Goal: Information Seeking & Learning: Learn about a topic

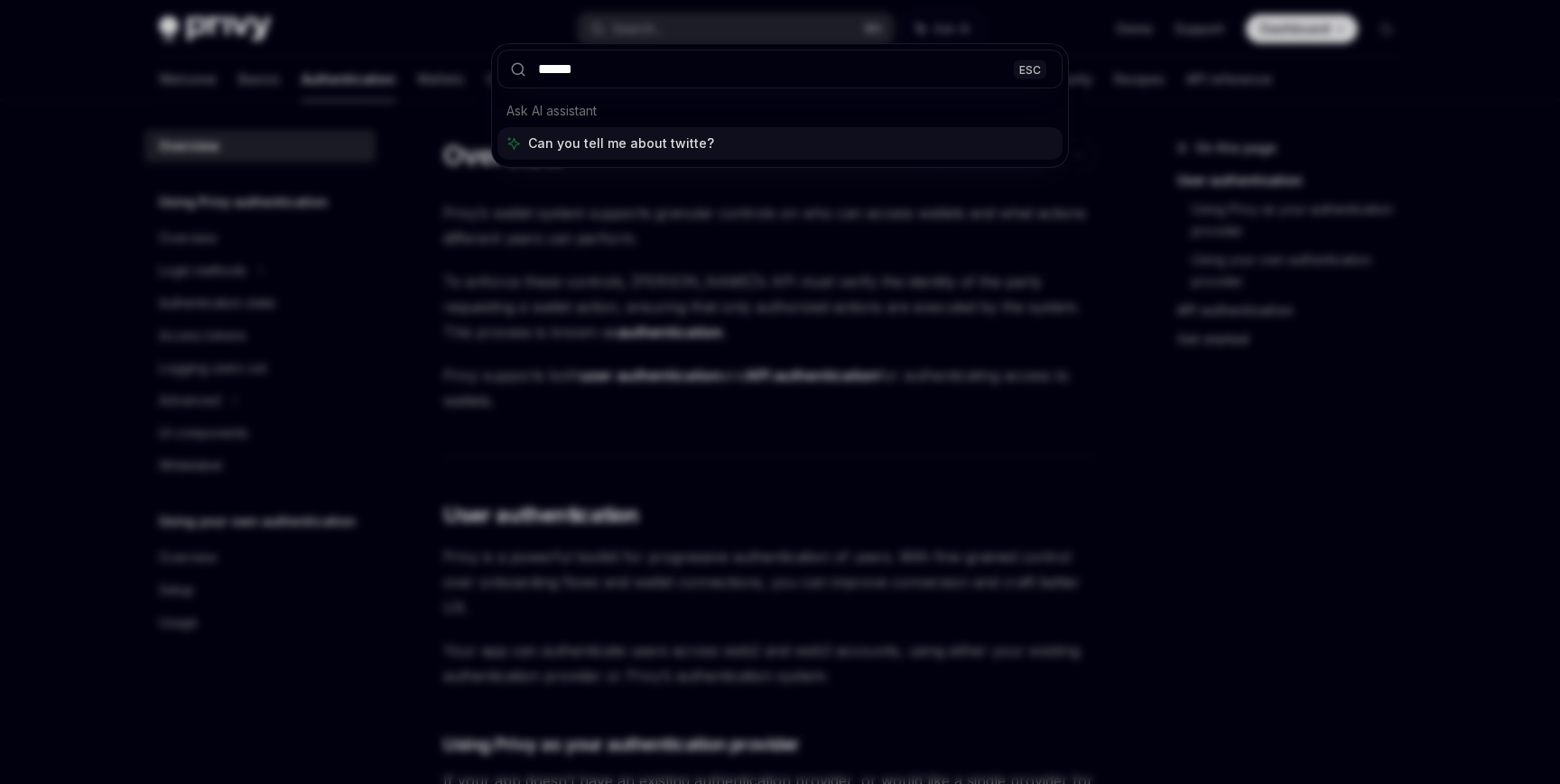
type input "*******"
click at [638, 214] on div "******* ESC Ask AI assistant Can you tell me about twitter?" at bounding box center [780, 392] width 1560 height 784
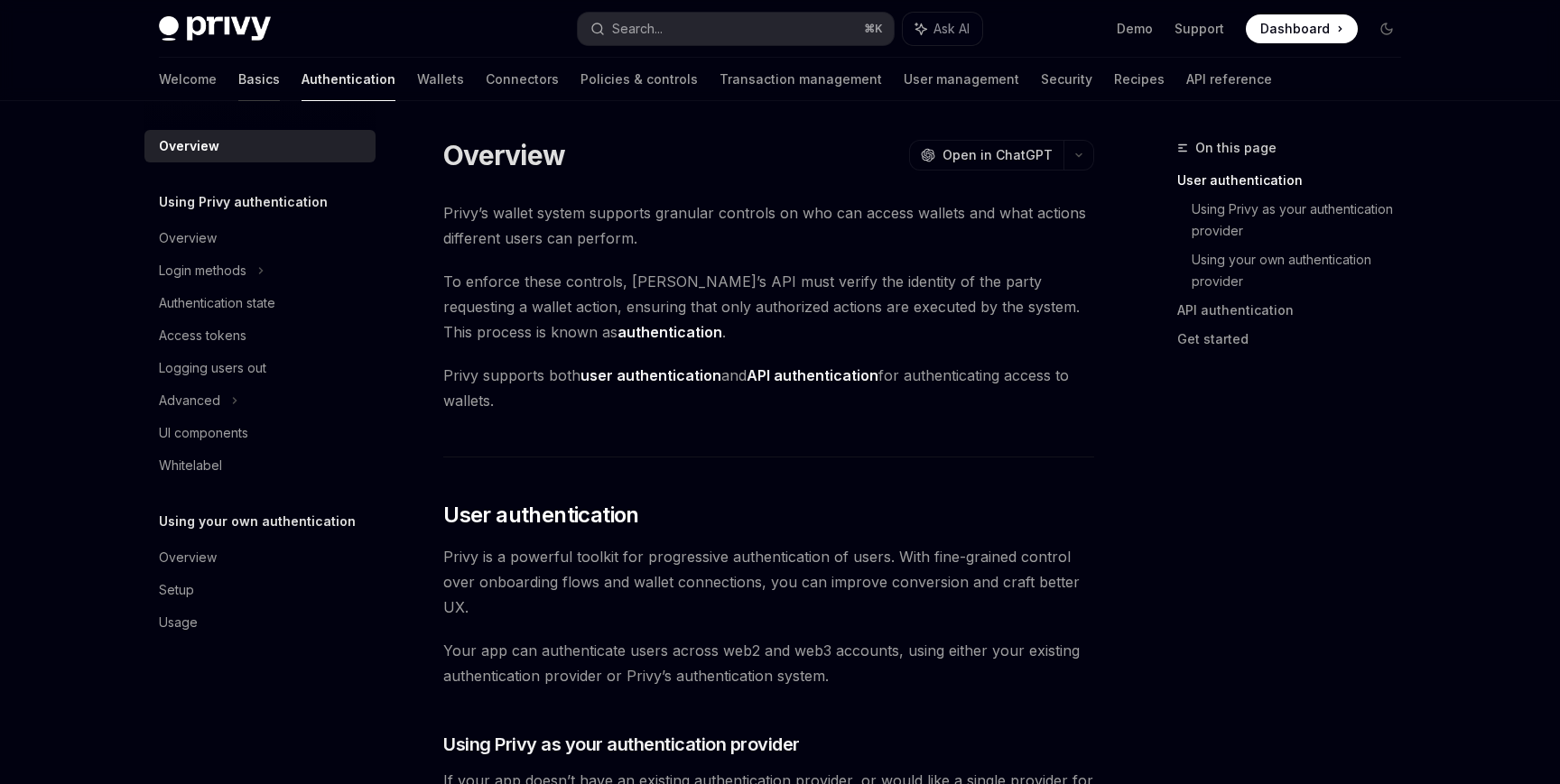
click at [238, 74] on link "Basics" at bounding box center [259, 79] width 42 height 44
type textarea "*"
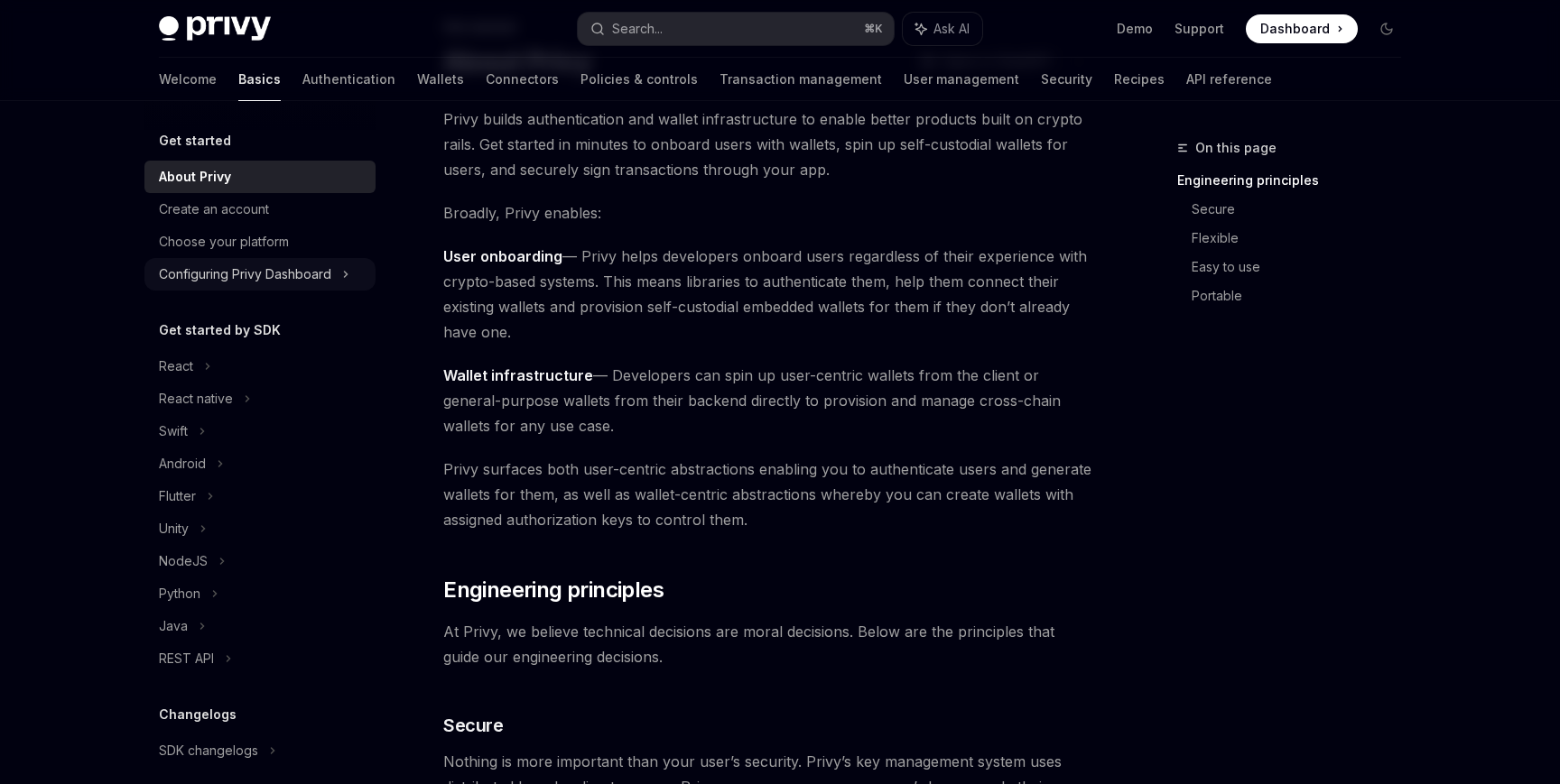
click at [330, 280] on div "Configuring Privy Dashboard" at bounding box center [245, 275] width 173 height 22
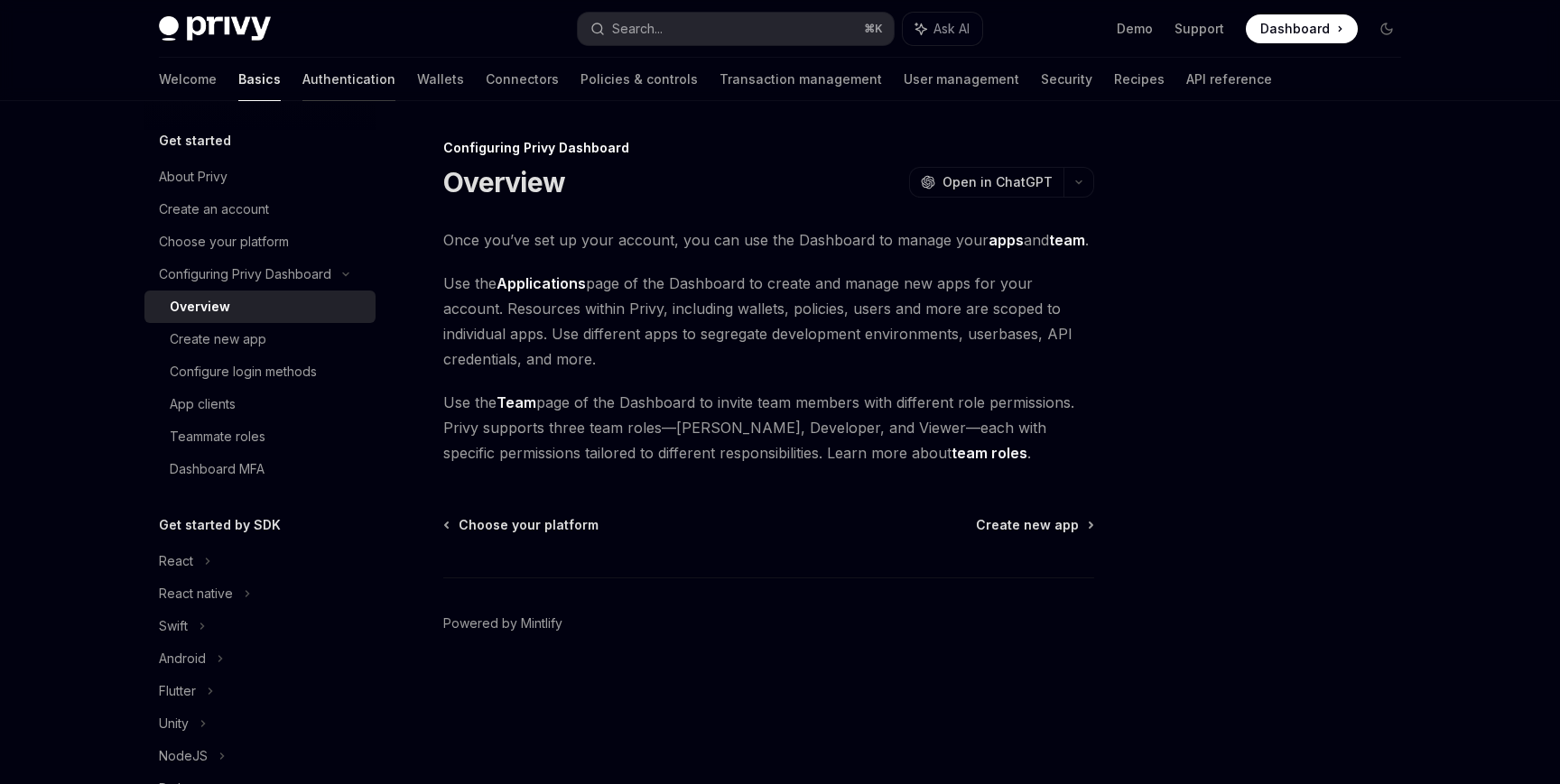
click at [302, 82] on link "Authentication" at bounding box center [349, 79] width 93 height 44
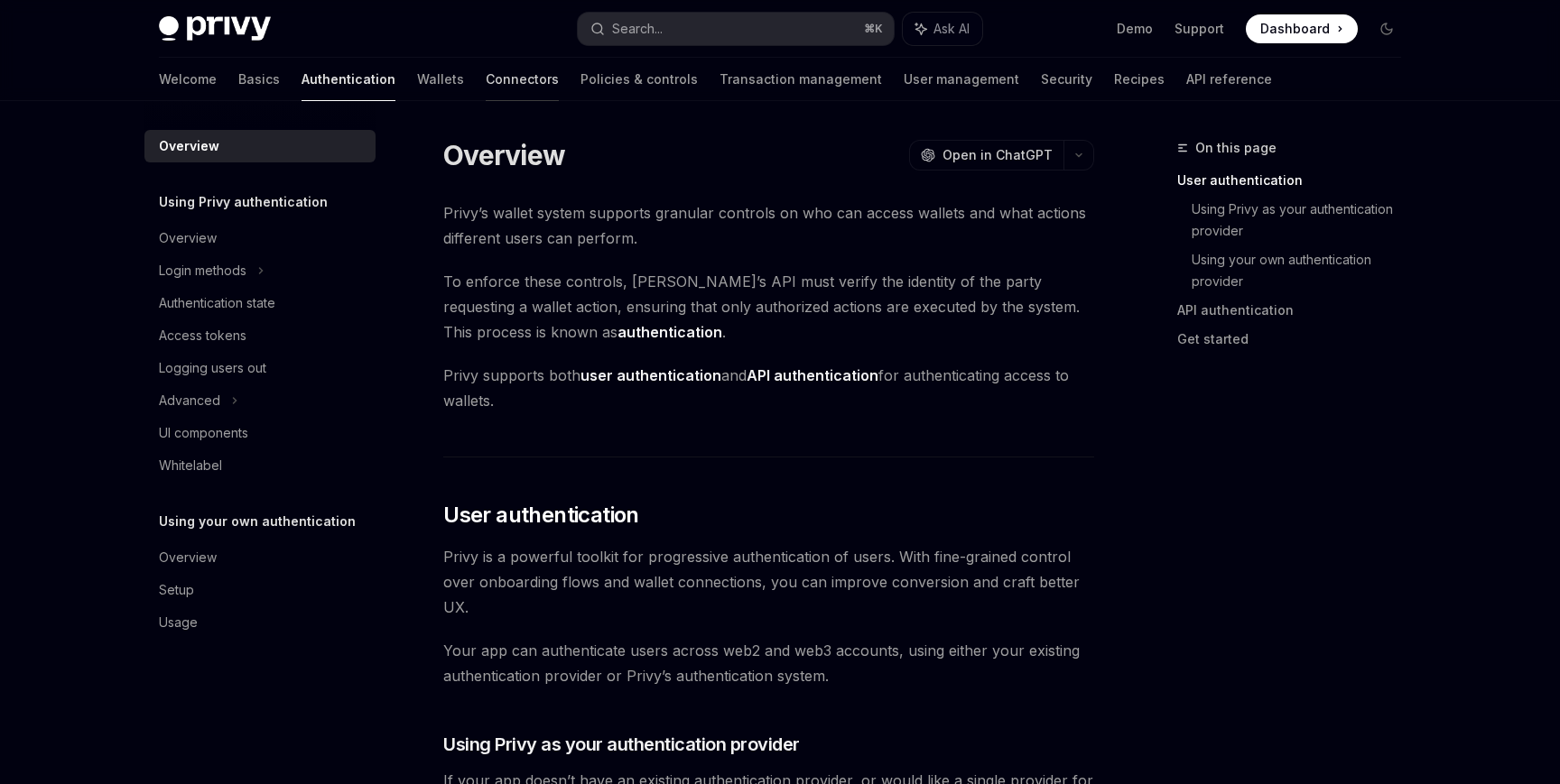
click at [486, 93] on link "Connectors" at bounding box center [523, 79] width 73 height 44
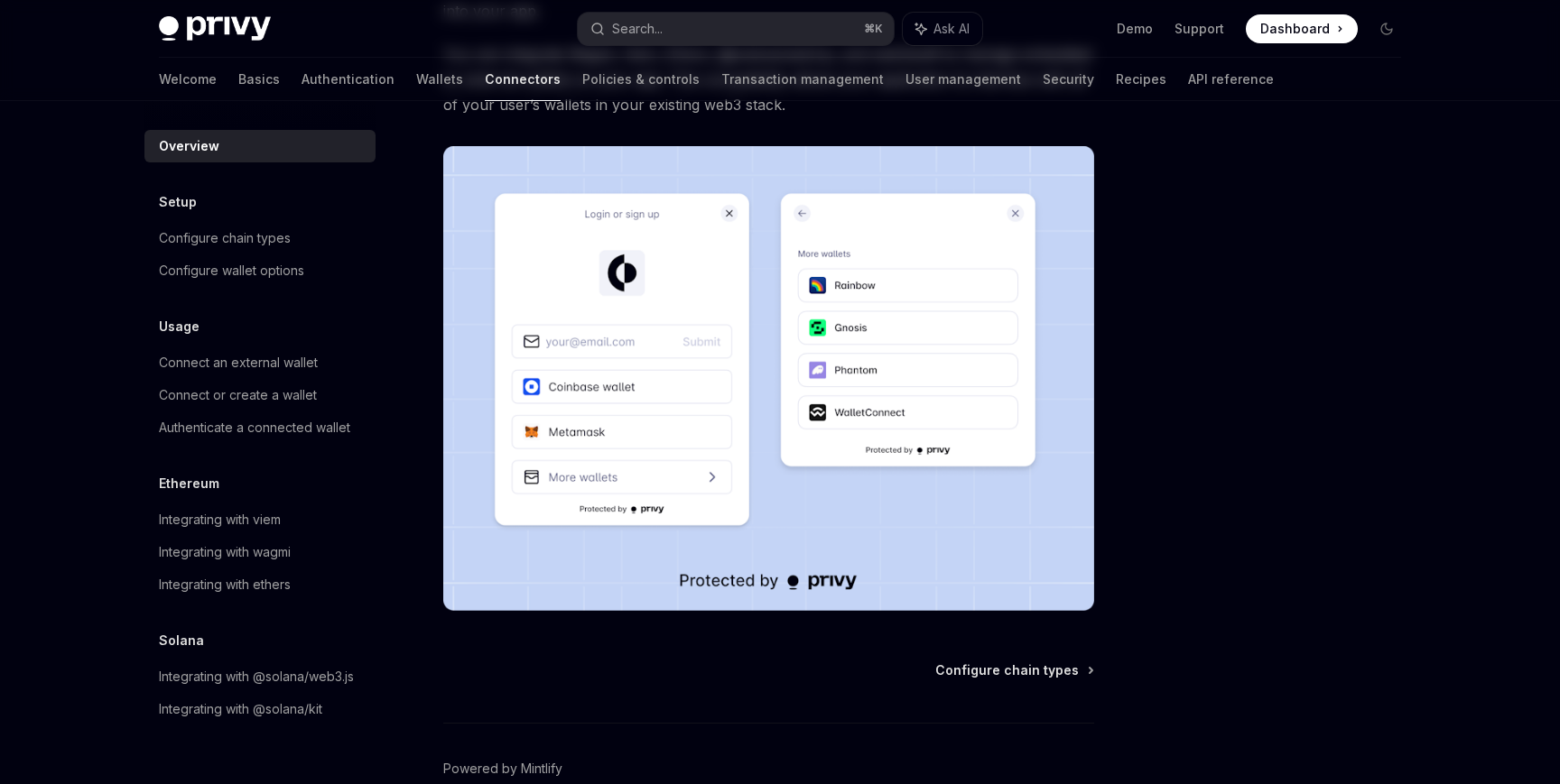
scroll to position [373, 0]
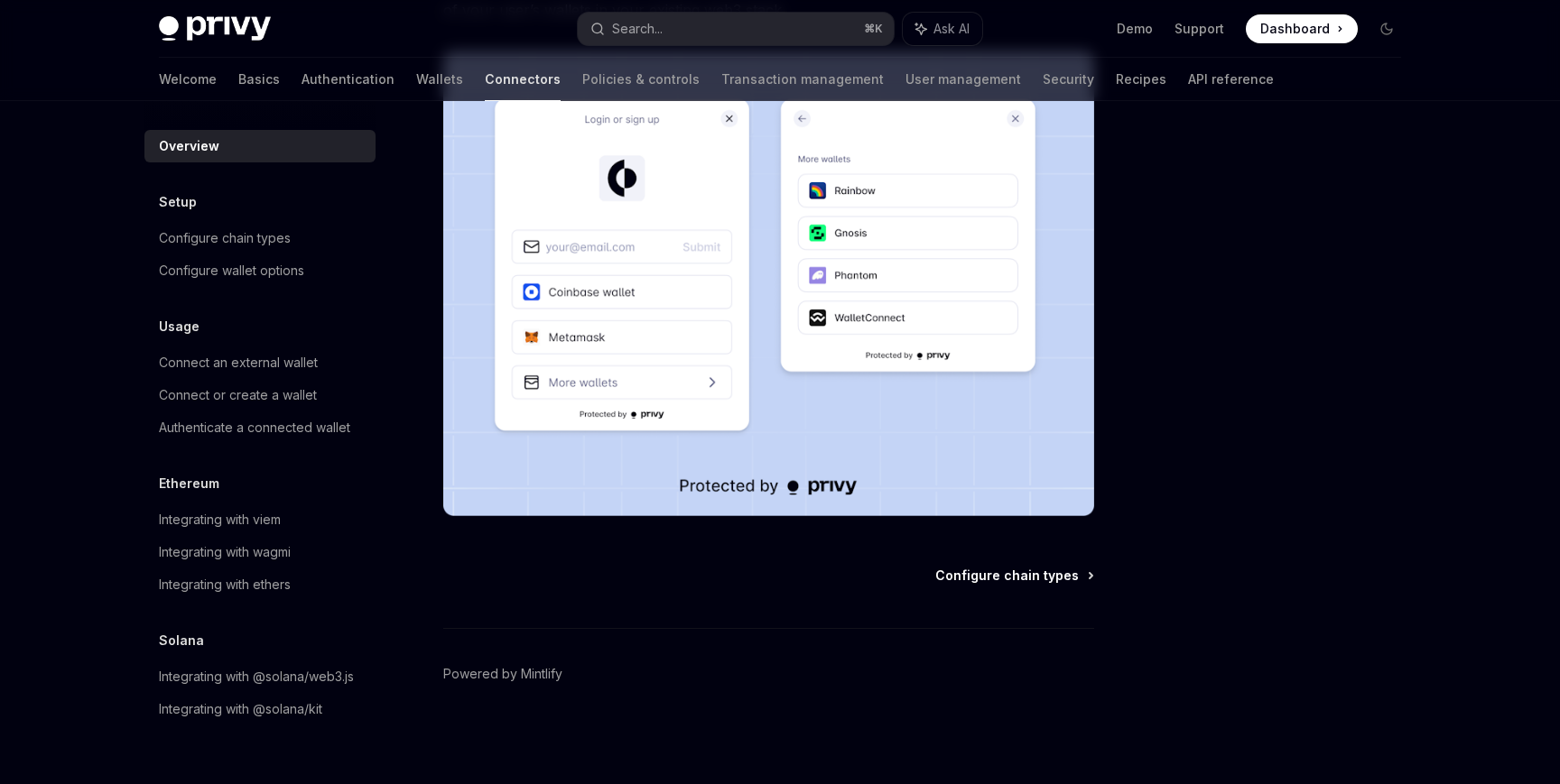
click at [1016, 575] on span "Configure chain types" at bounding box center [1007, 576] width 144 height 18
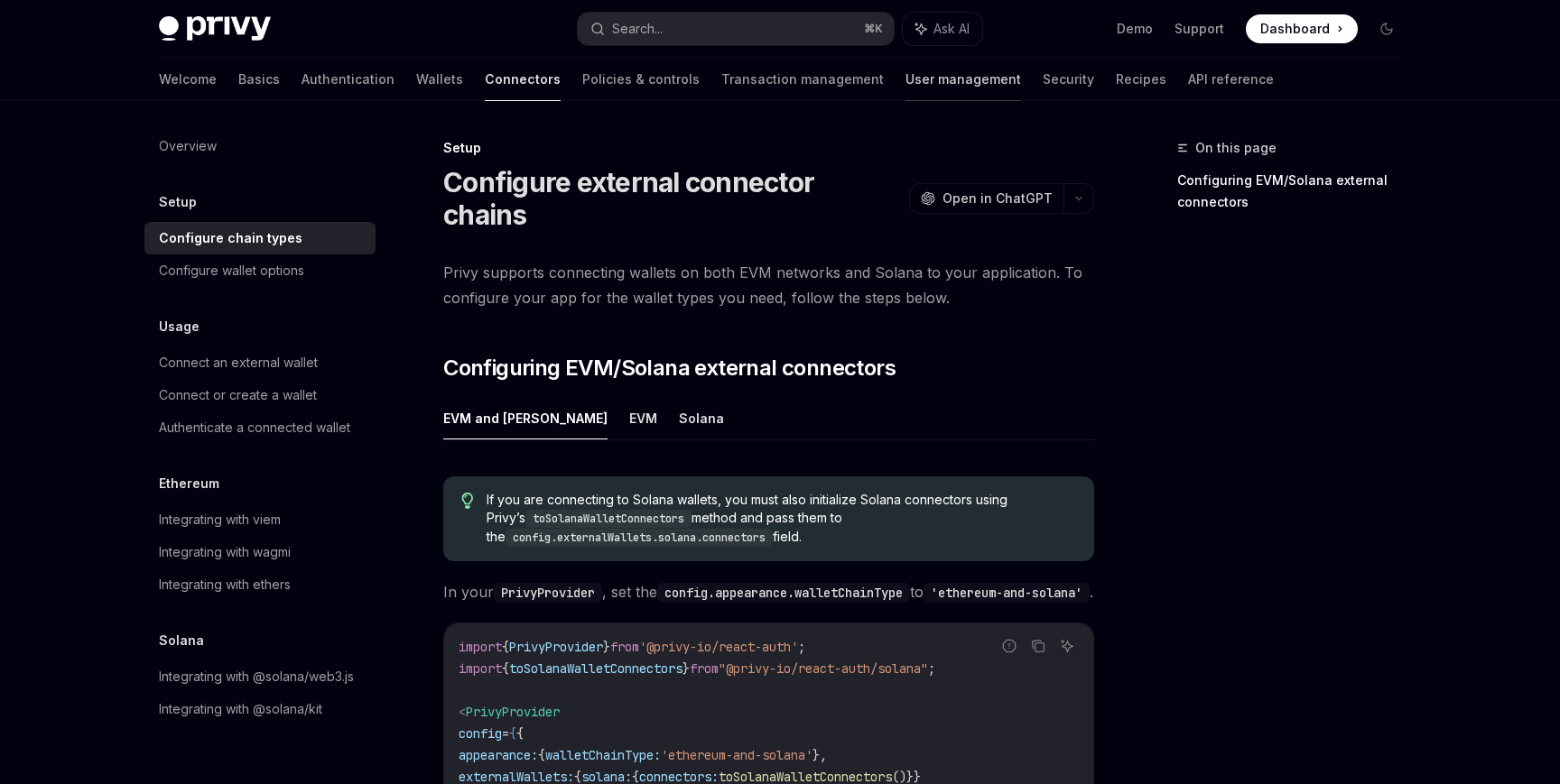
click at [905, 100] on div at bounding box center [963, 101] width 116 height 2
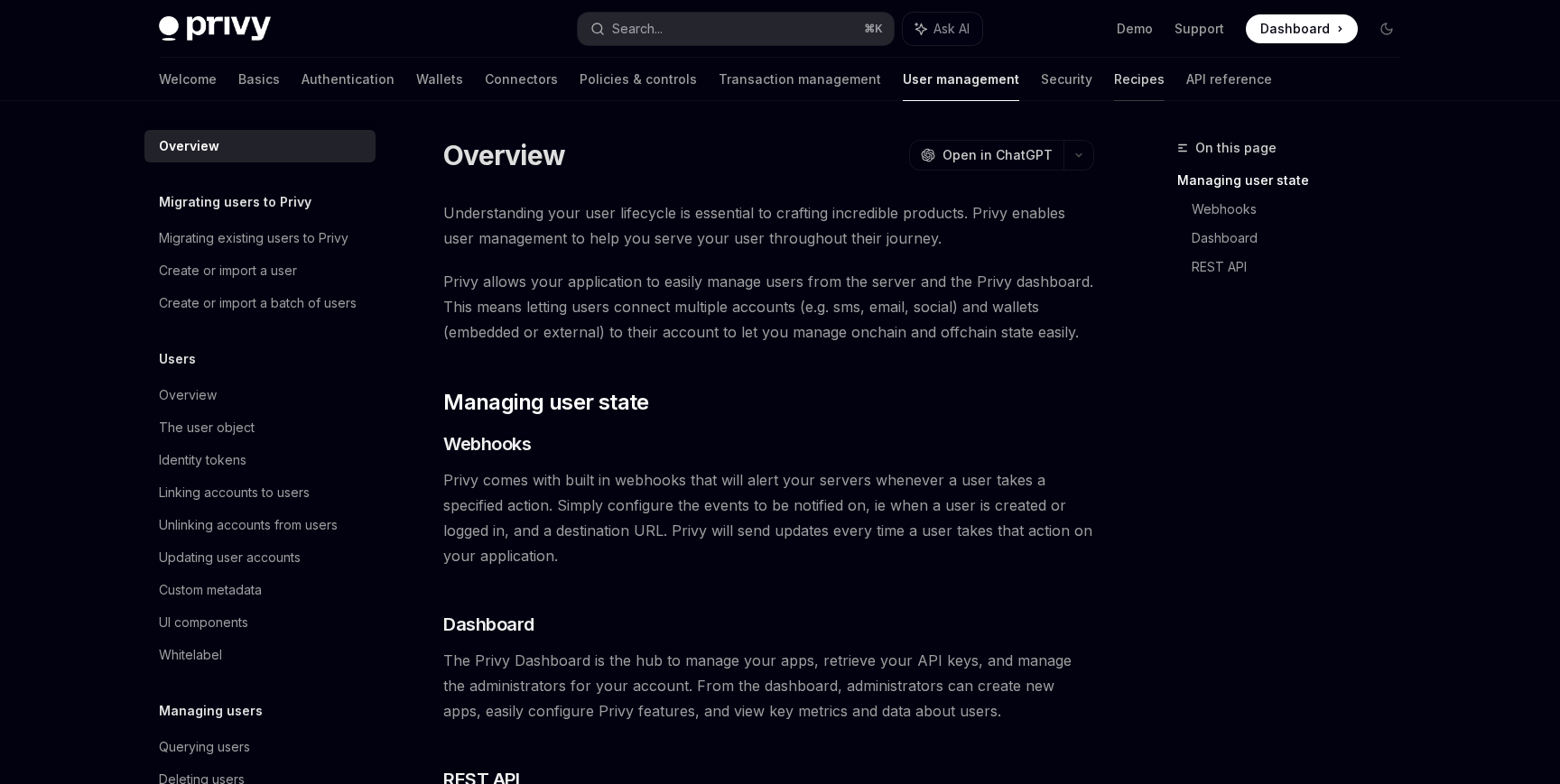
click at [1114, 92] on link "Recipes" at bounding box center [1139, 79] width 51 height 44
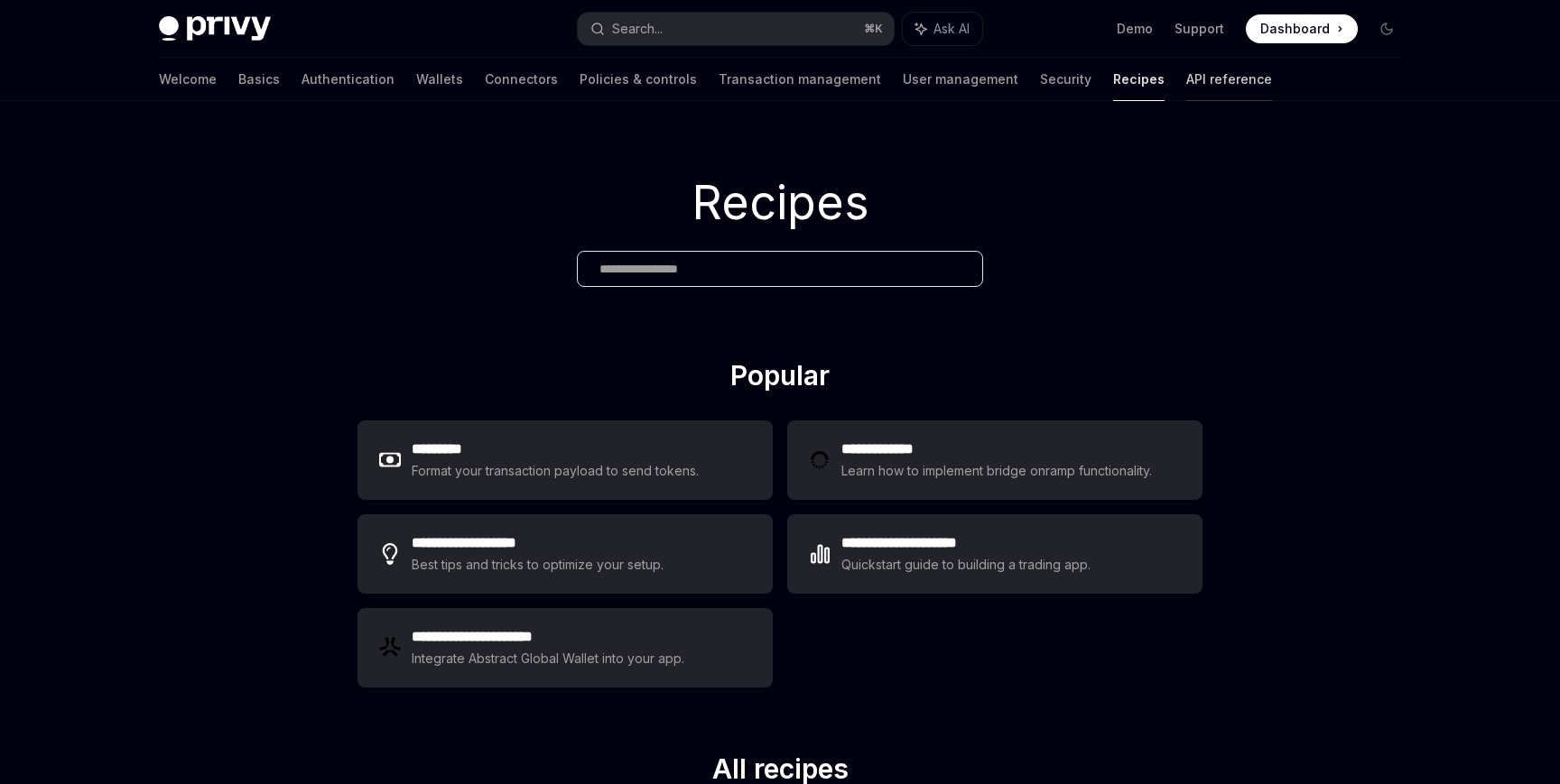
click at [1186, 93] on link "API reference" at bounding box center [1229, 79] width 85 height 44
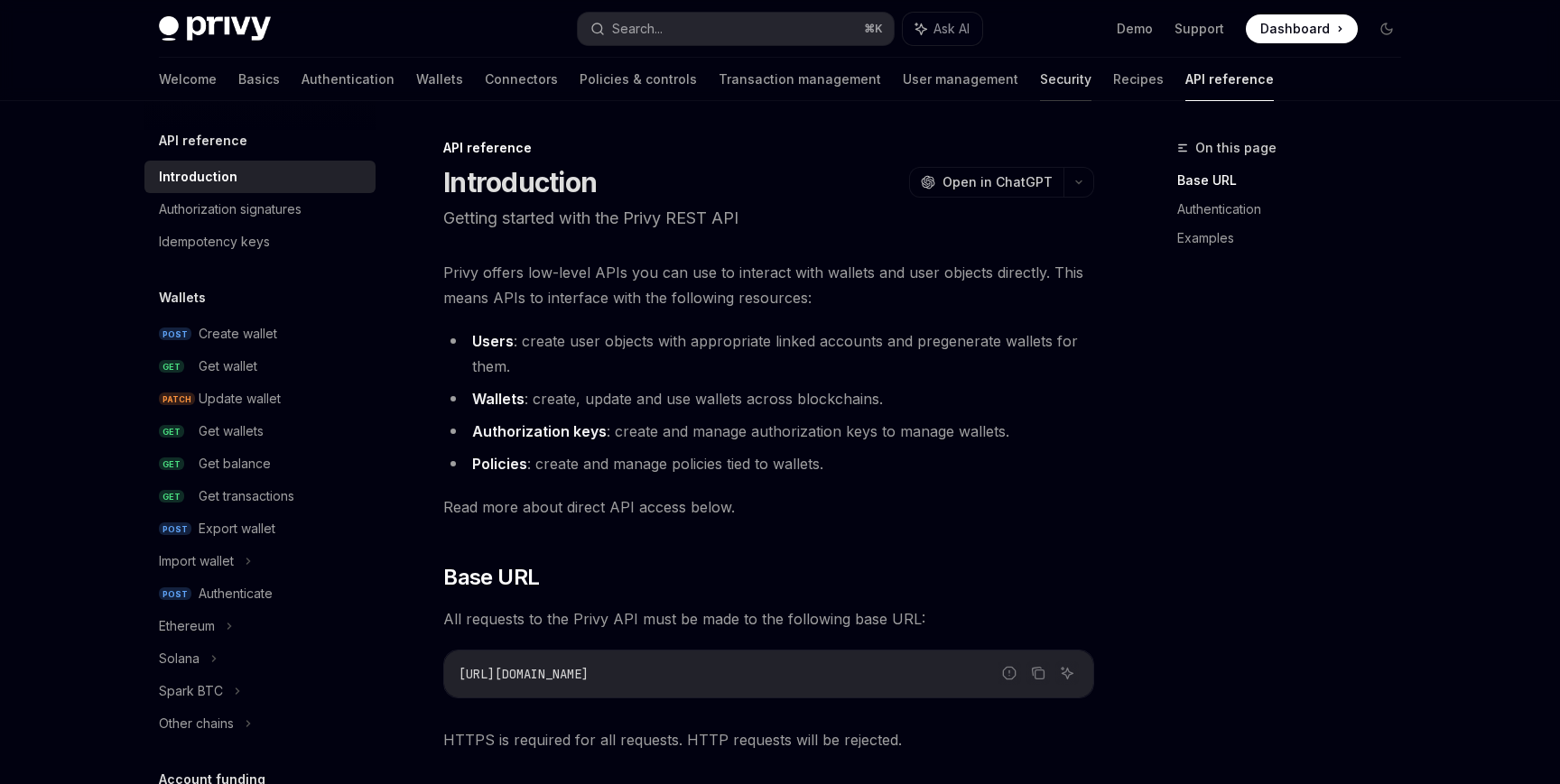
click at [1040, 82] on link "Security" at bounding box center [1066, 79] width 52 height 44
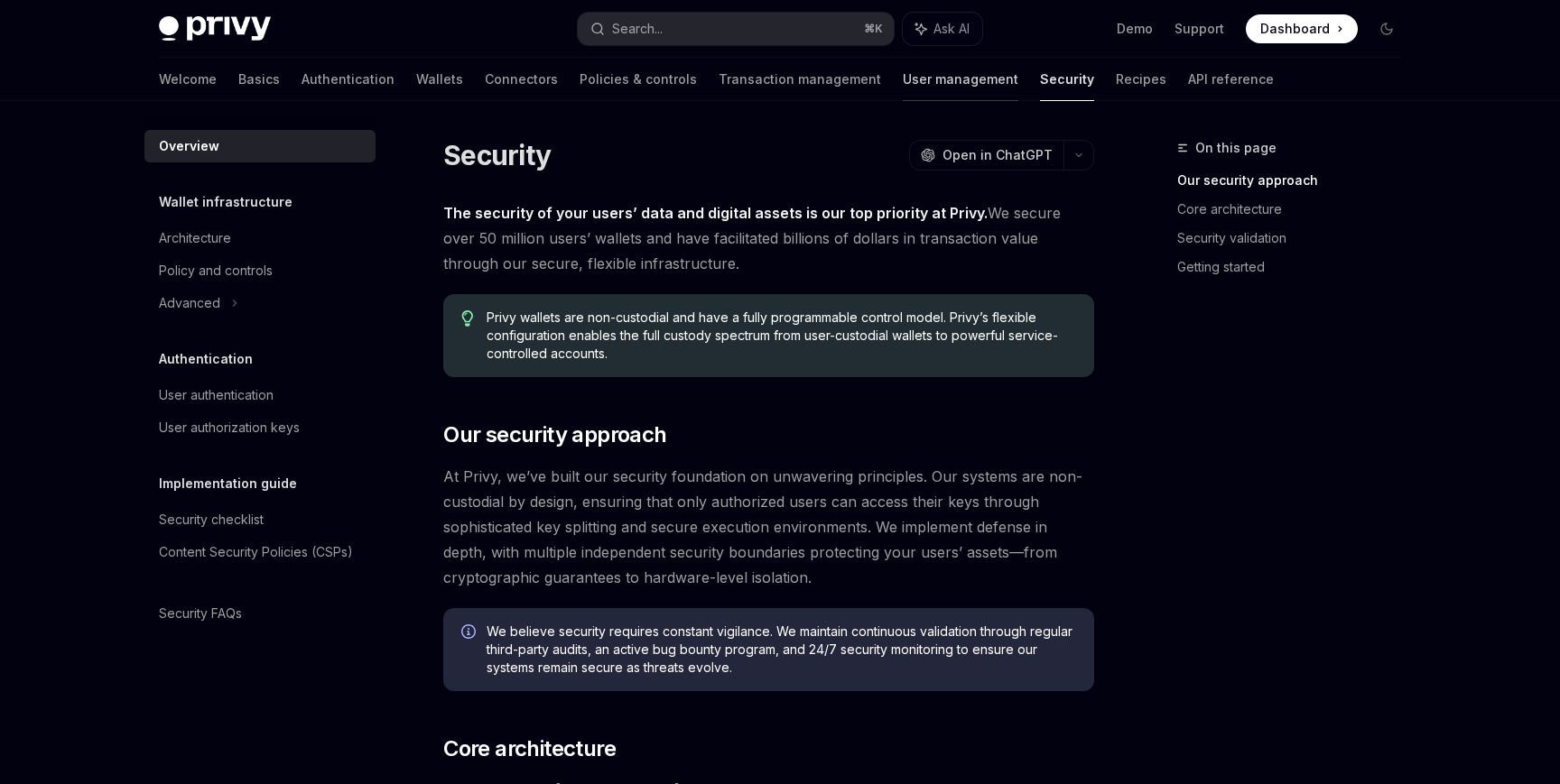
click at [902, 78] on link "User management" at bounding box center [960, 79] width 116 height 44
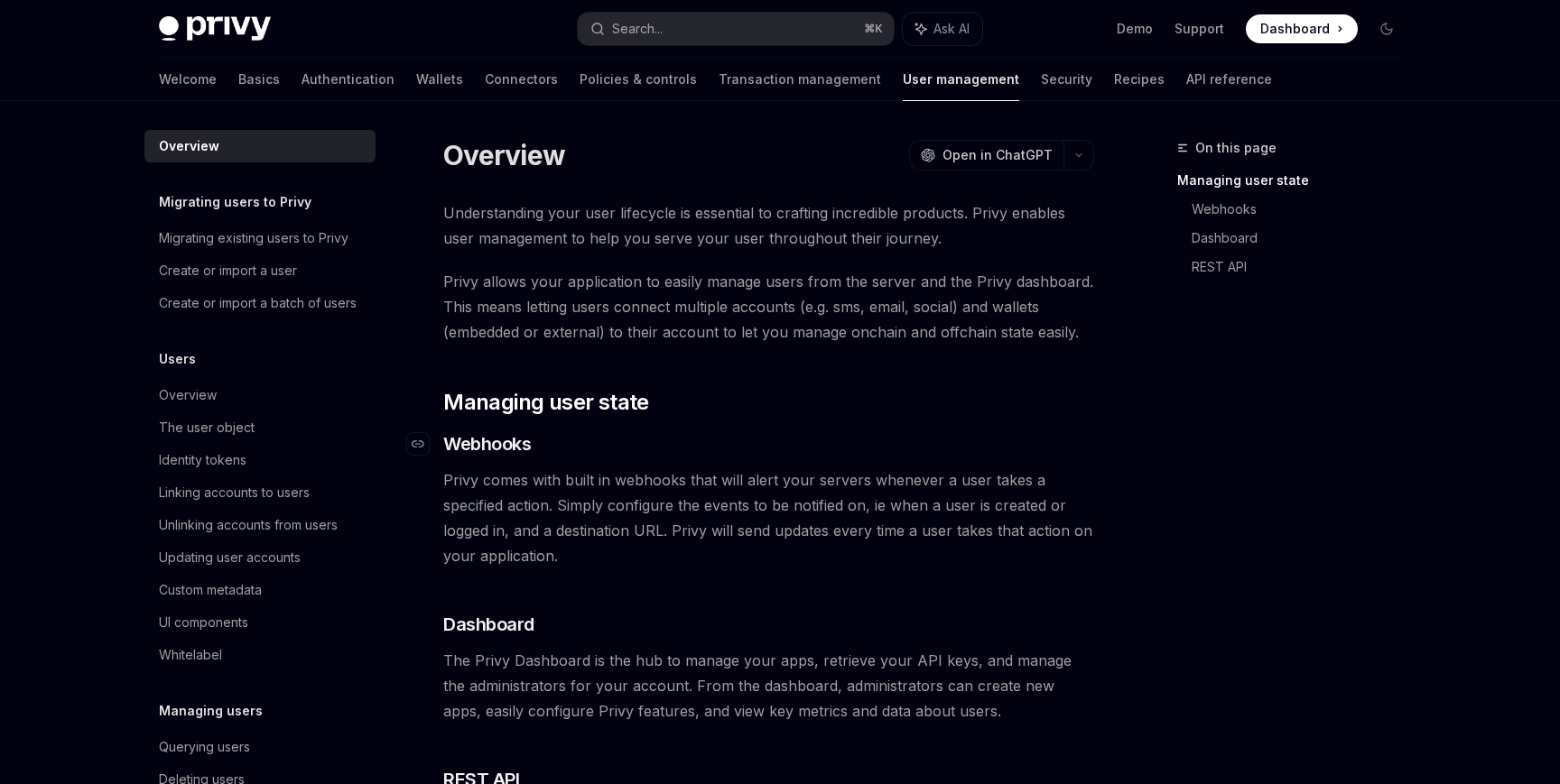
click at [679, 433] on h3 "​ Webhooks" at bounding box center [769, 443] width 651 height 25
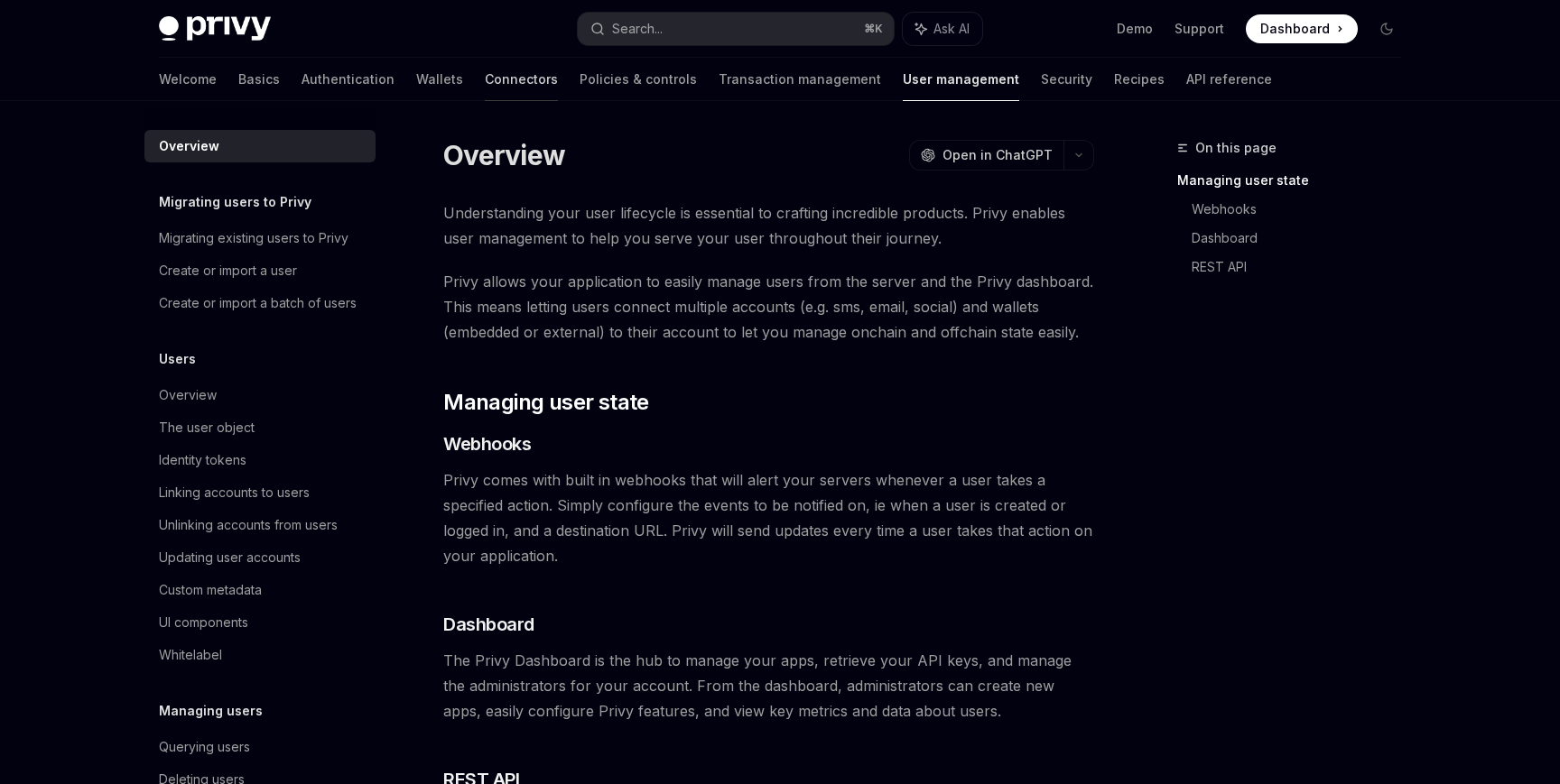
click at [485, 80] on link "Connectors" at bounding box center [522, 79] width 73 height 44
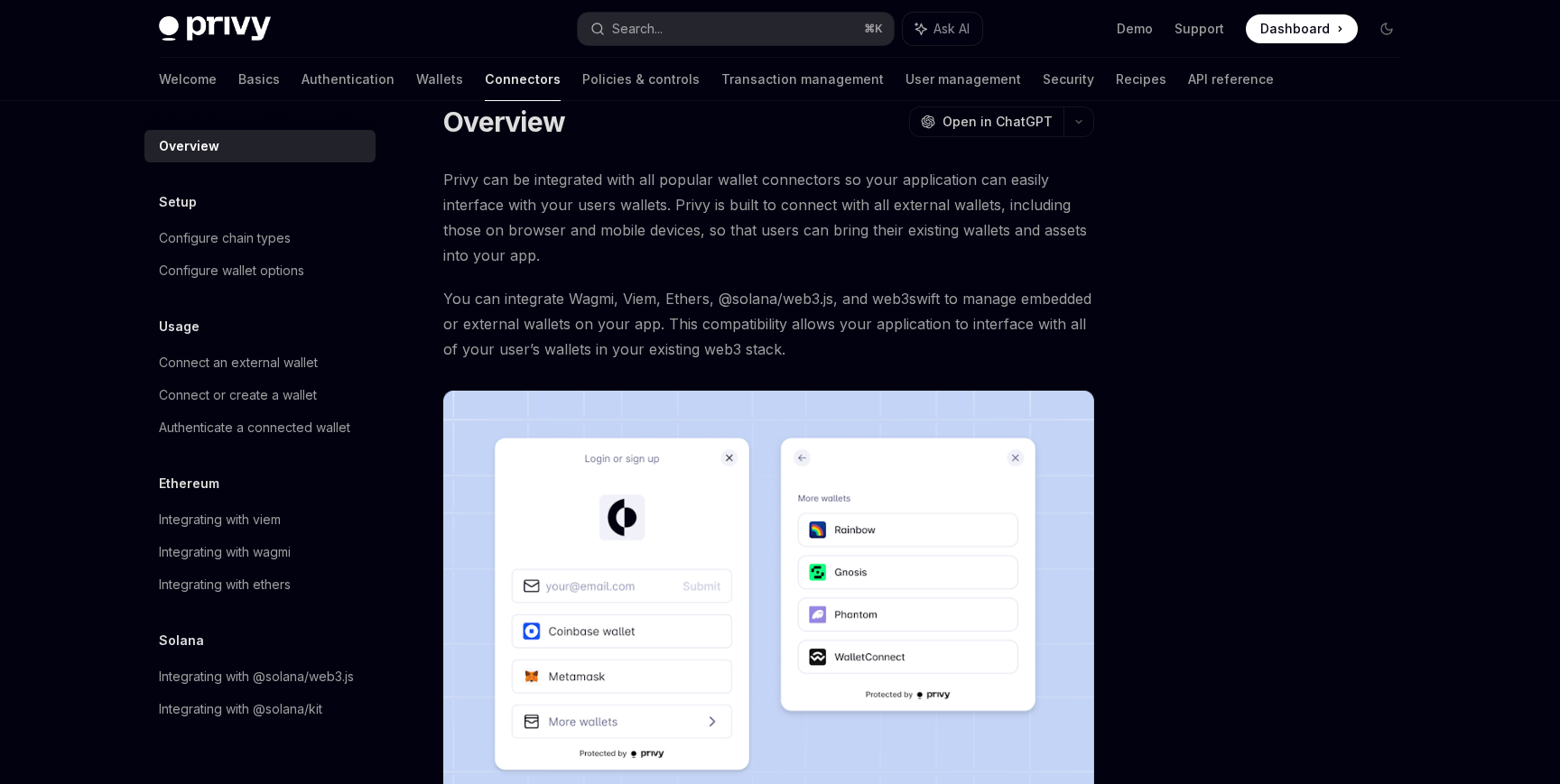
scroll to position [35, 0]
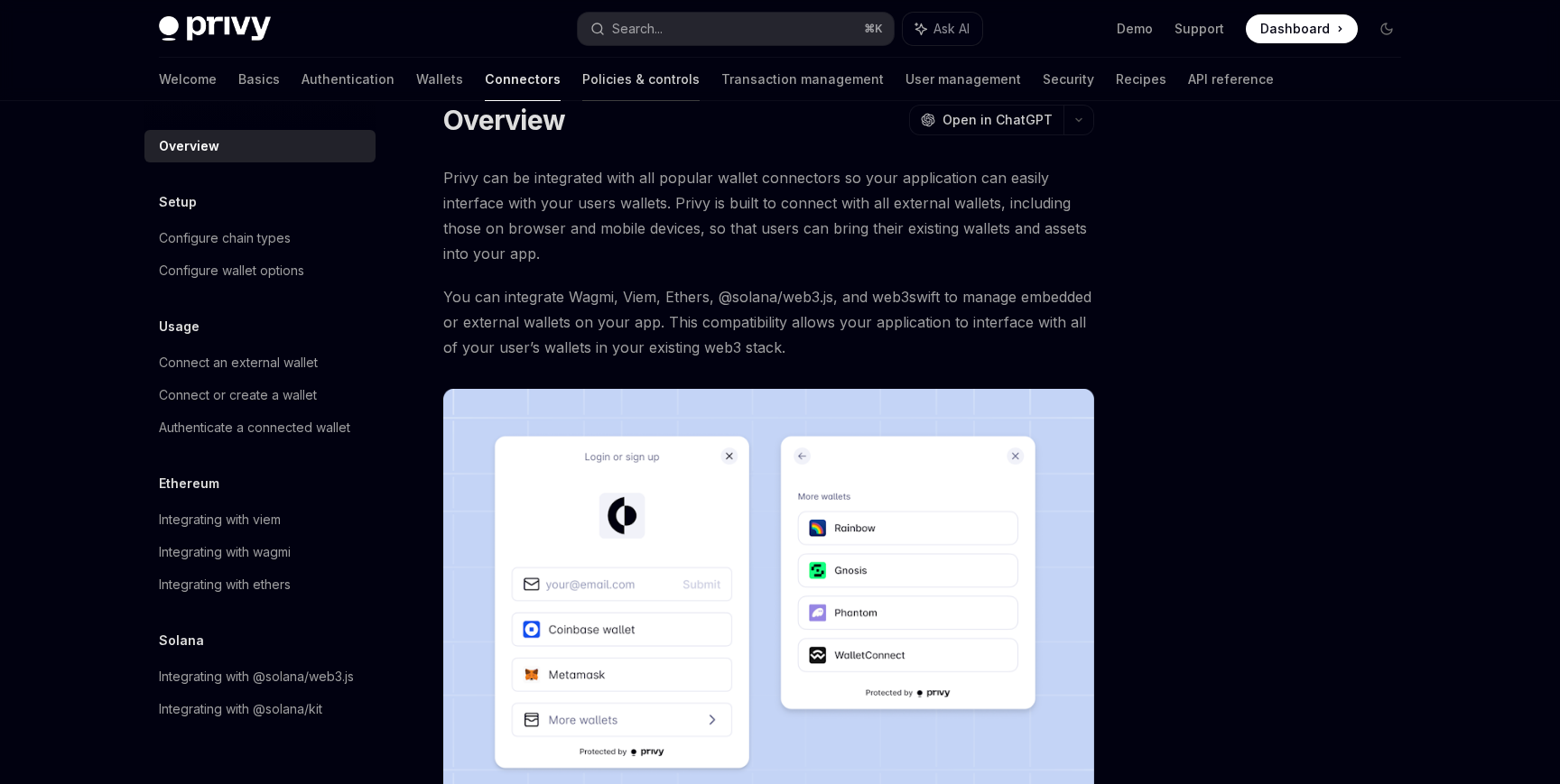
click at [582, 75] on link "Policies & controls" at bounding box center [641, 79] width 117 height 44
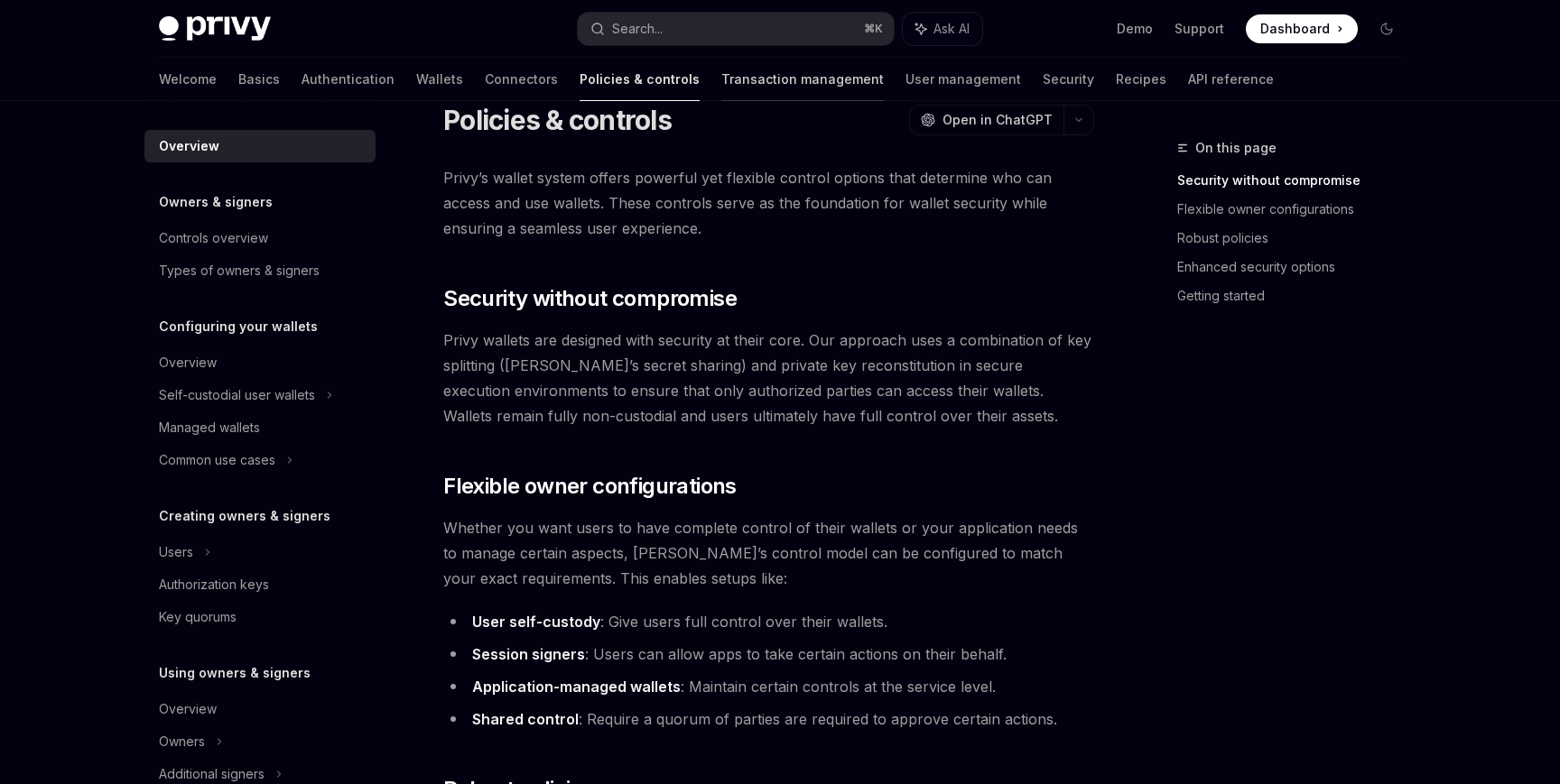
click at [721, 93] on link "Transaction management" at bounding box center [802, 79] width 163 height 44
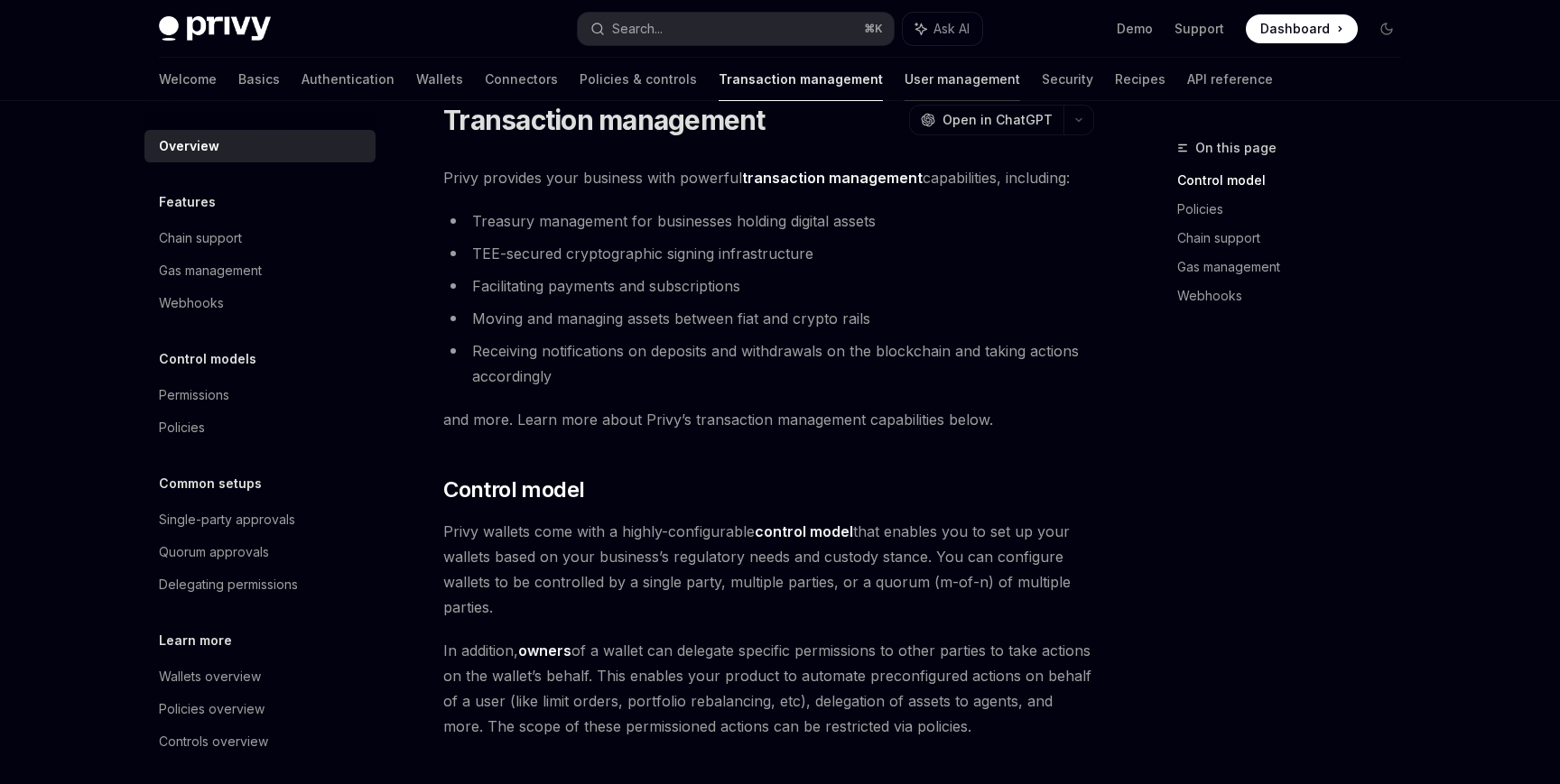
click at [904, 97] on link "User management" at bounding box center [962, 79] width 116 height 44
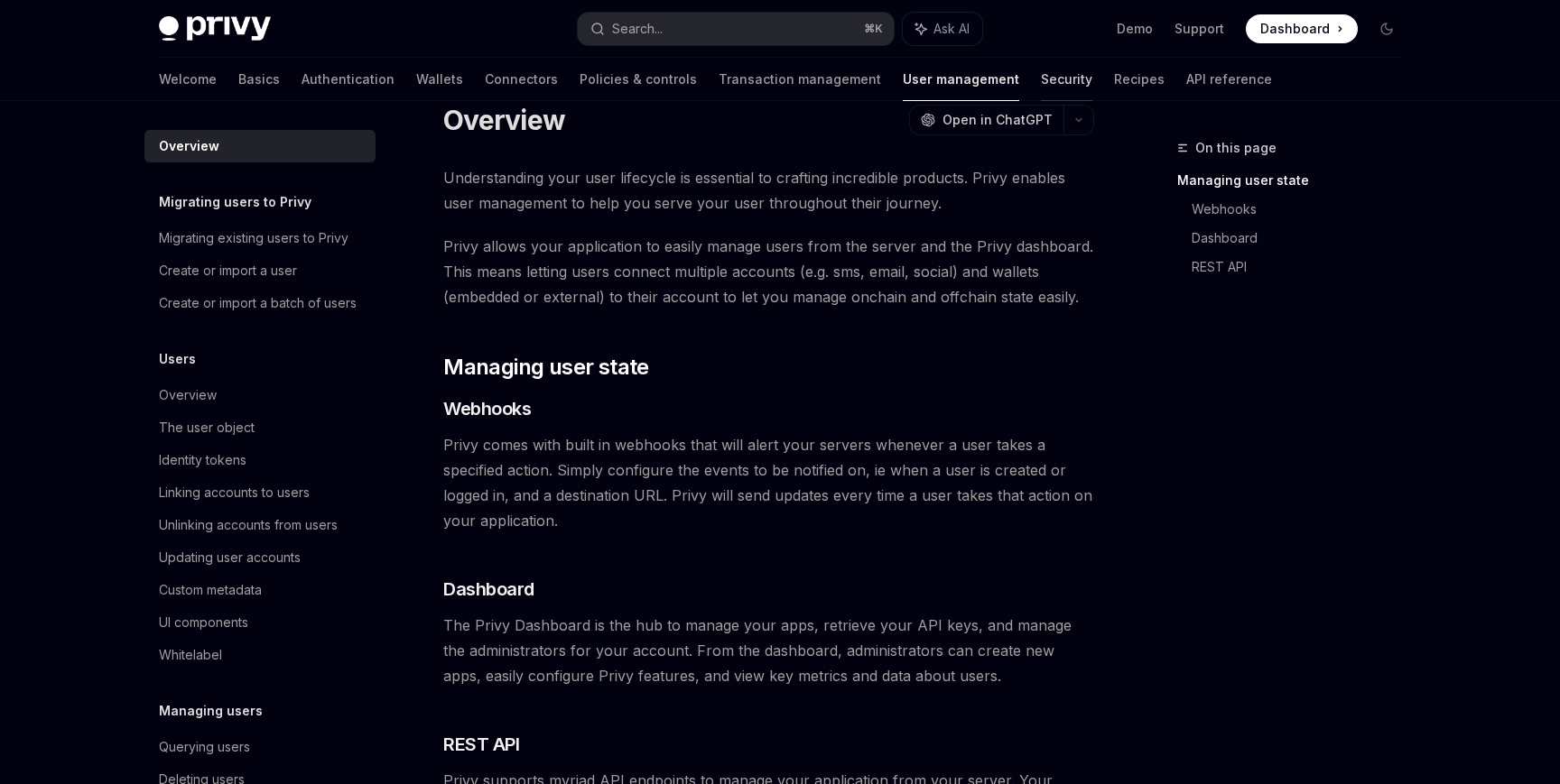
click at [1040, 94] on link "Security" at bounding box center [1066, 79] width 52 height 44
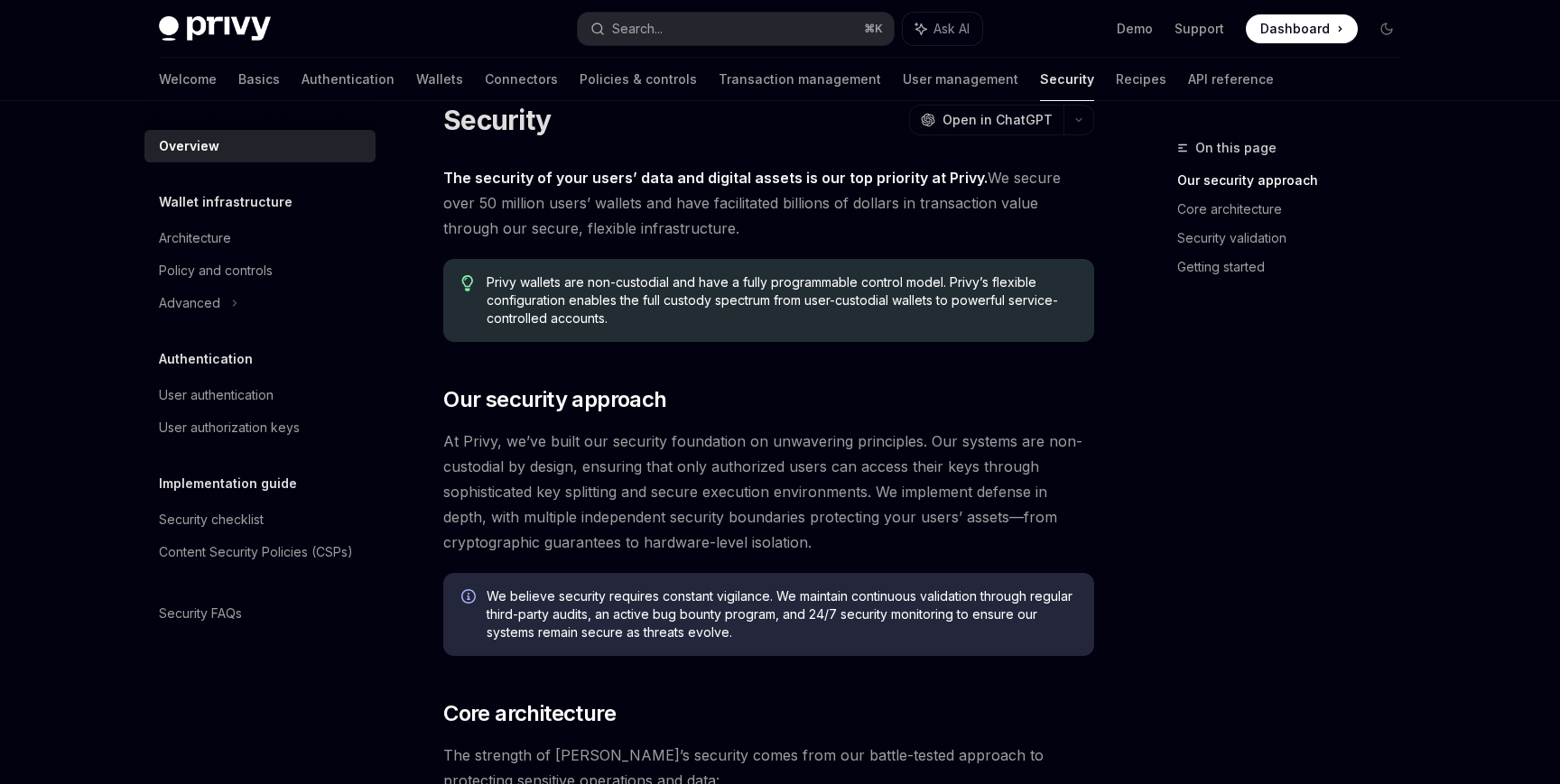
click at [994, 76] on div "Welcome Basics Authentication Wallets Connectors Policies & controls Transactio…" at bounding box center [716, 79] width 1115 height 44
click at [1116, 76] on link "Recipes" at bounding box center [1140, 79] width 51 height 44
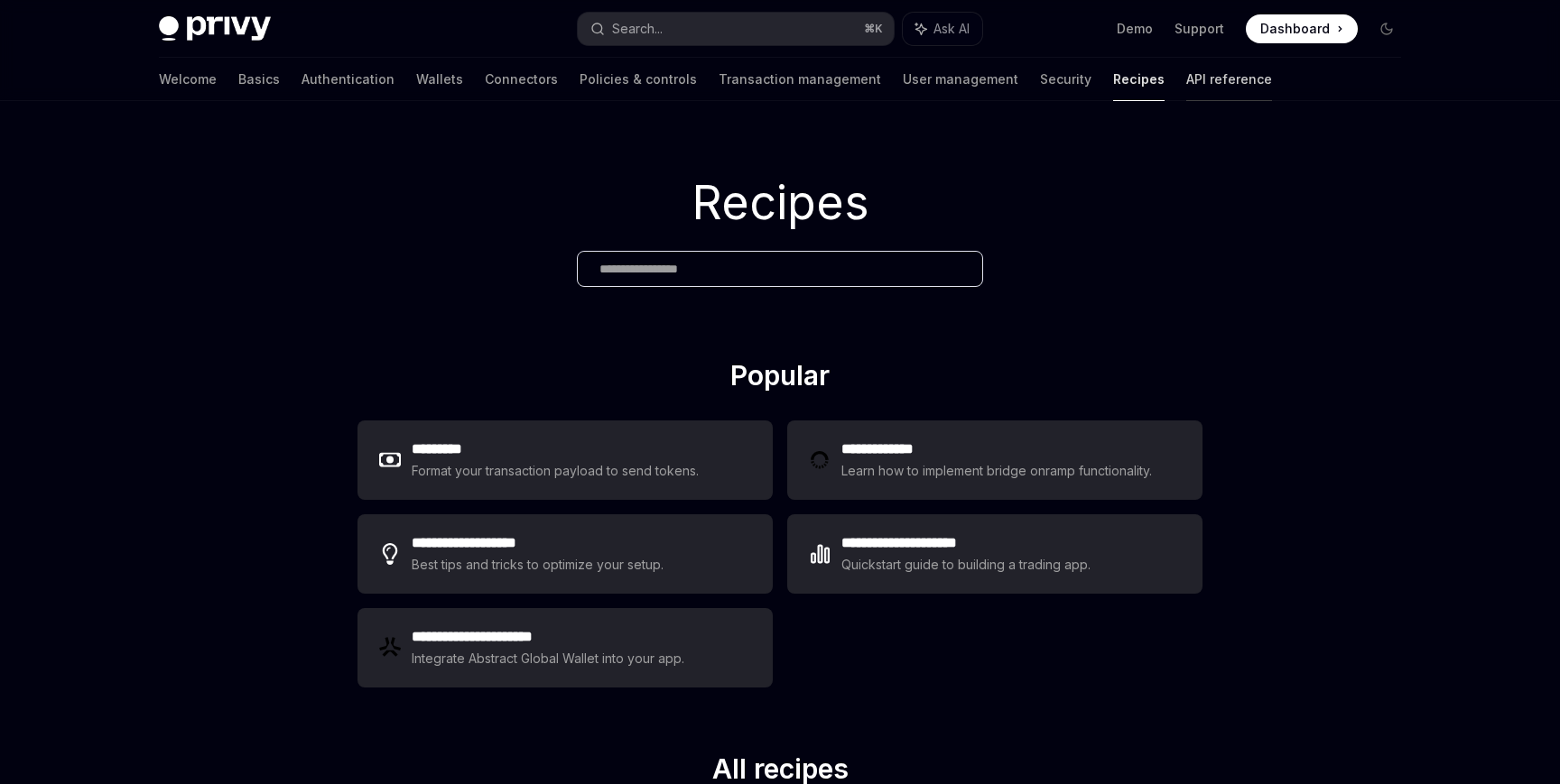
click at [1186, 80] on link "API reference" at bounding box center [1229, 79] width 85 height 44
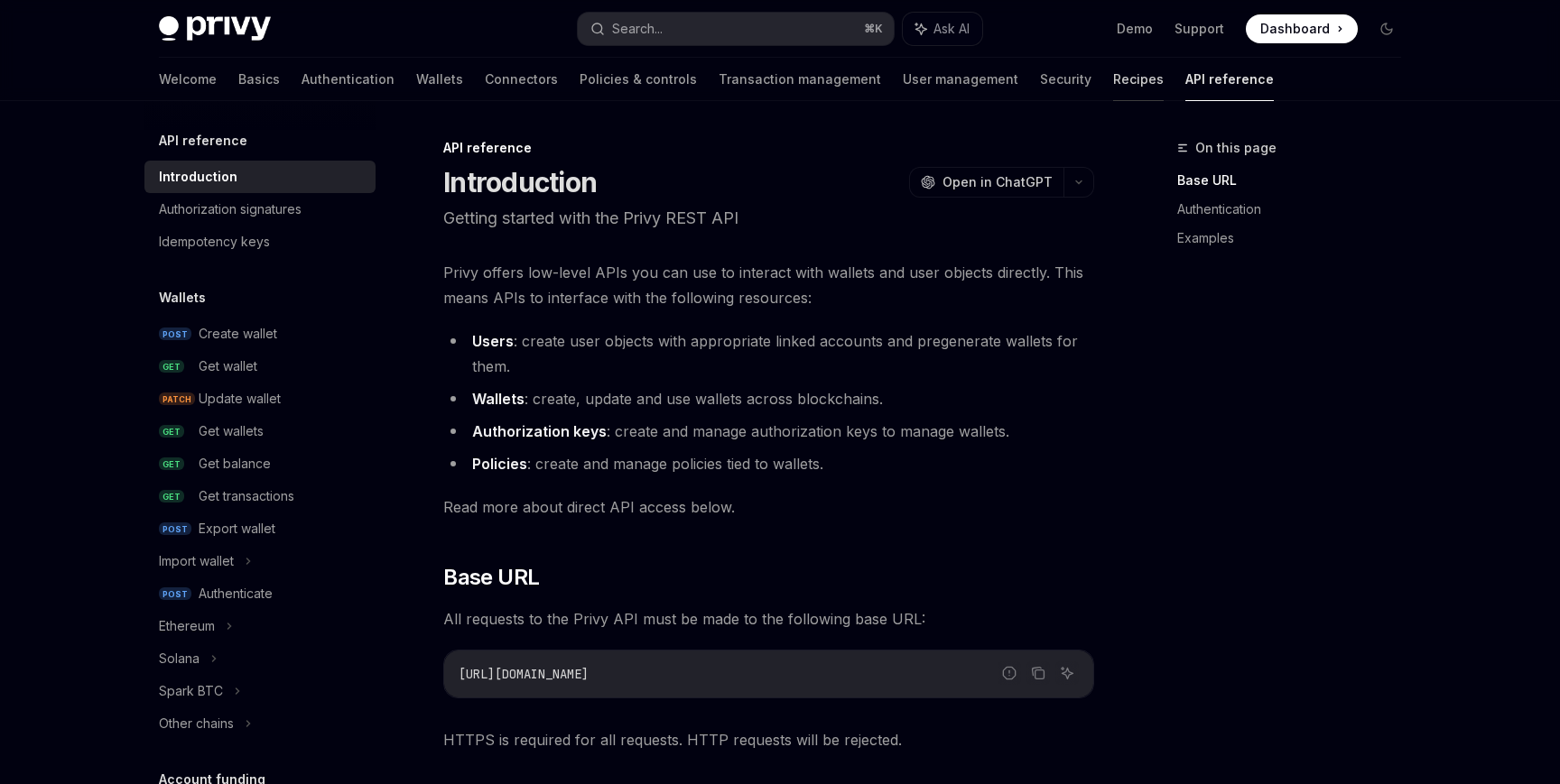
click at [1113, 80] on link "Recipes" at bounding box center [1138, 79] width 51 height 44
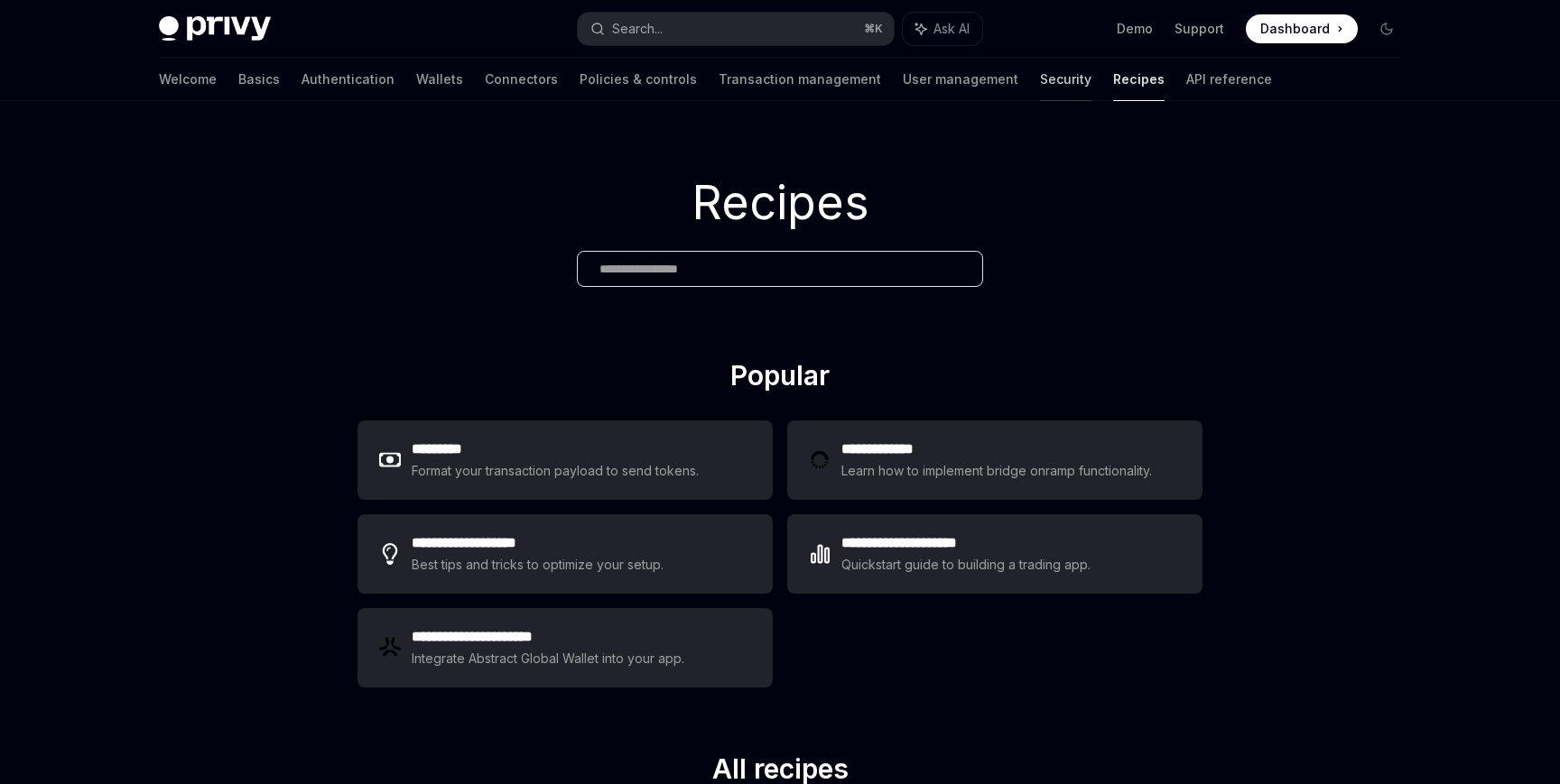
click at [1040, 76] on link "Security" at bounding box center [1066, 79] width 52 height 44
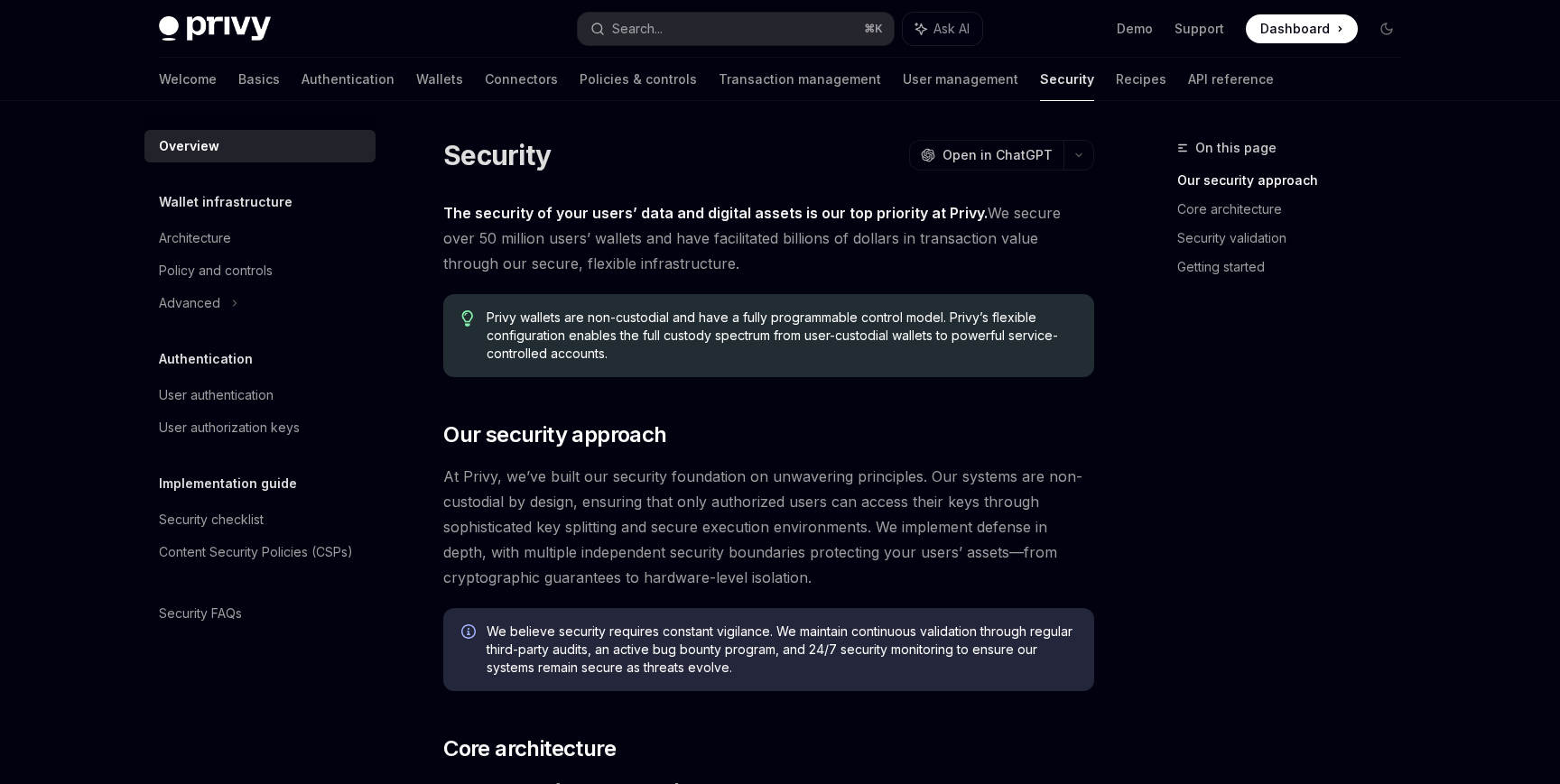
click at [902, 78] on link "User management" at bounding box center [960, 79] width 116 height 44
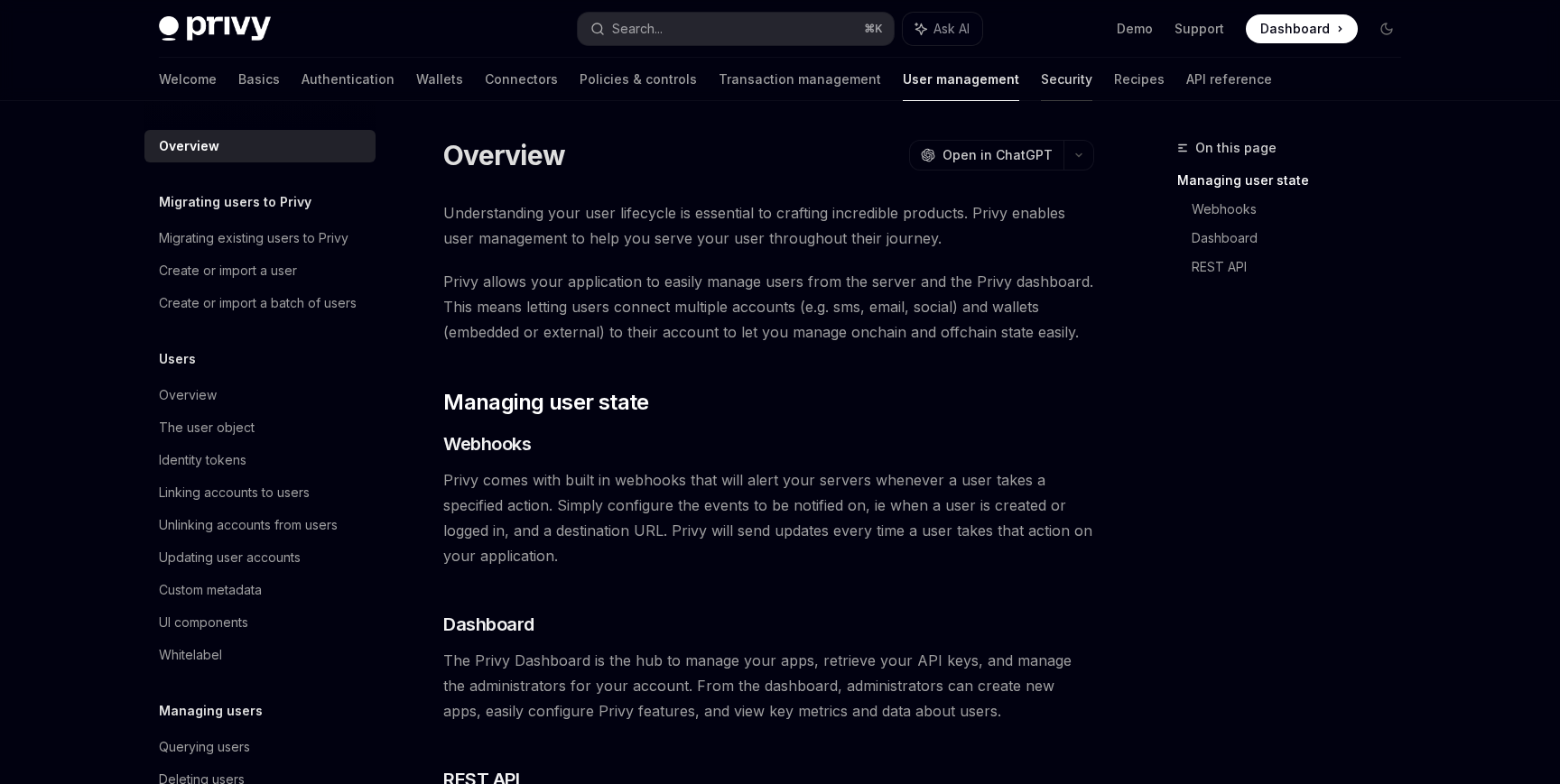
click at [1040, 90] on link "Security" at bounding box center [1066, 79] width 52 height 44
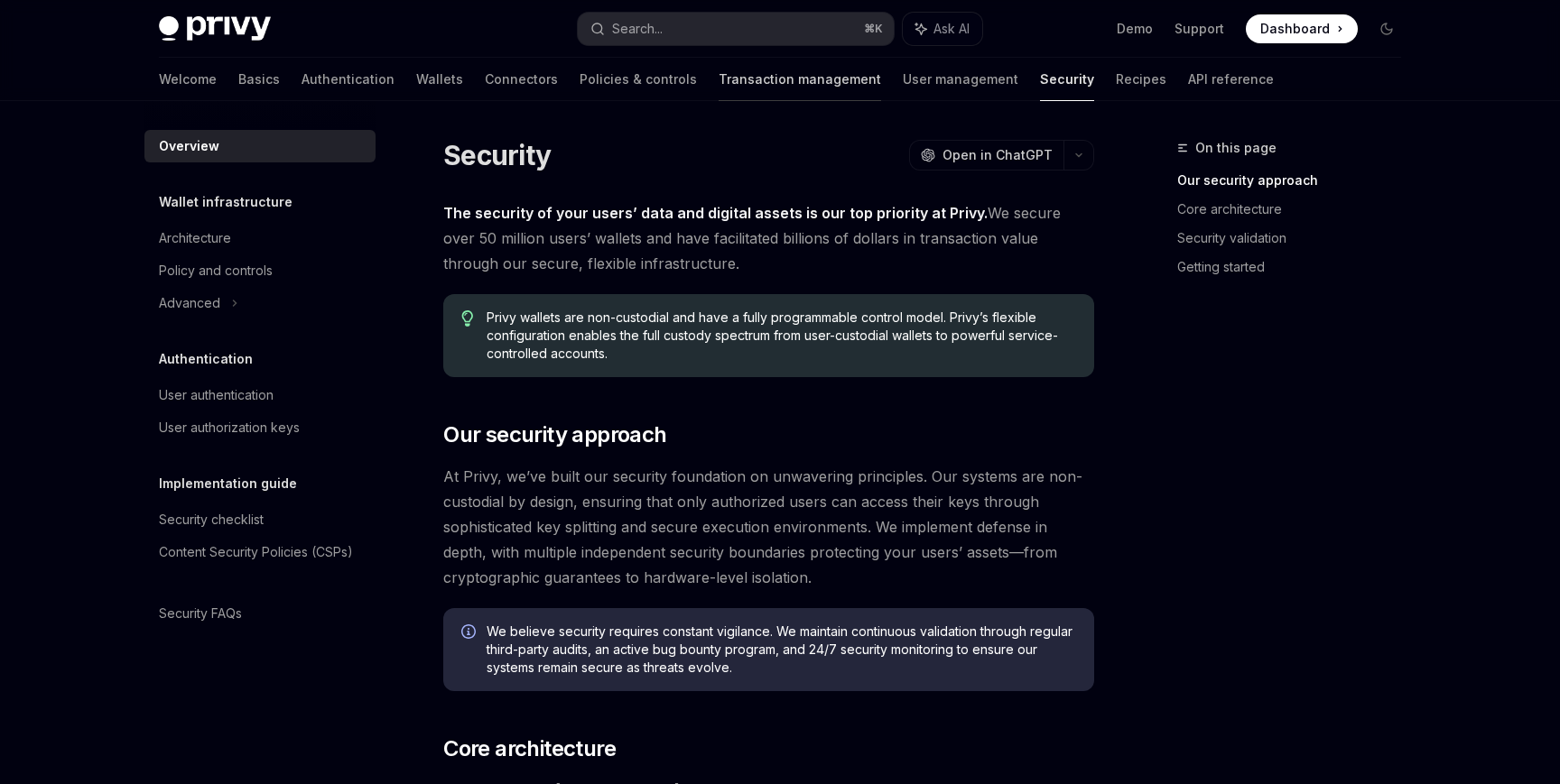
click at [763, 92] on link "Transaction management" at bounding box center [800, 79] width 163 height 44
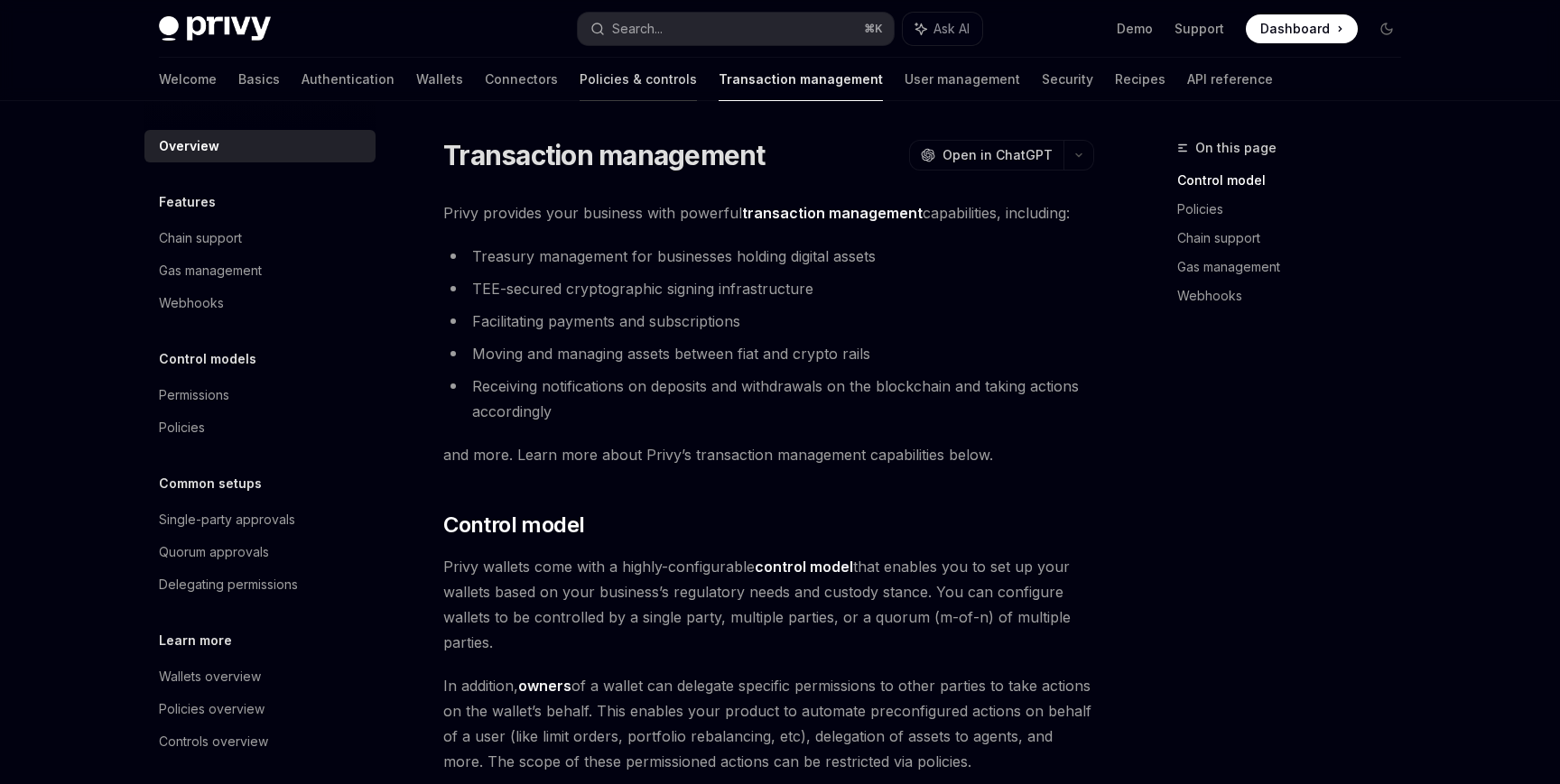
click at [579, 61] on link "Policies & controls" at bounding box center [638, 79] width 117 height 44
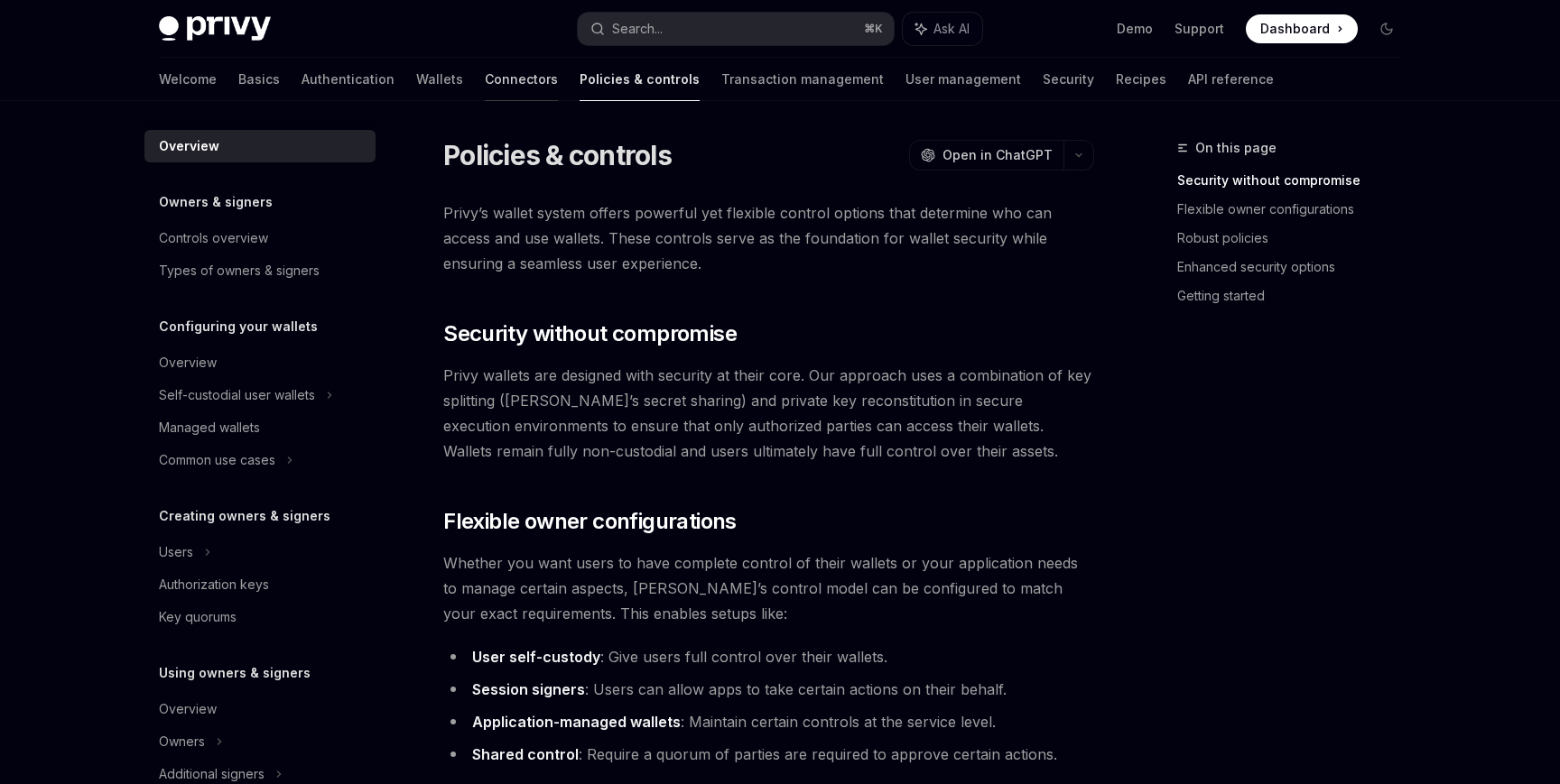
click at [485, 73] on link "Connectors" at bounding box center [522, 79] width 73 height 44
type textarea "*"
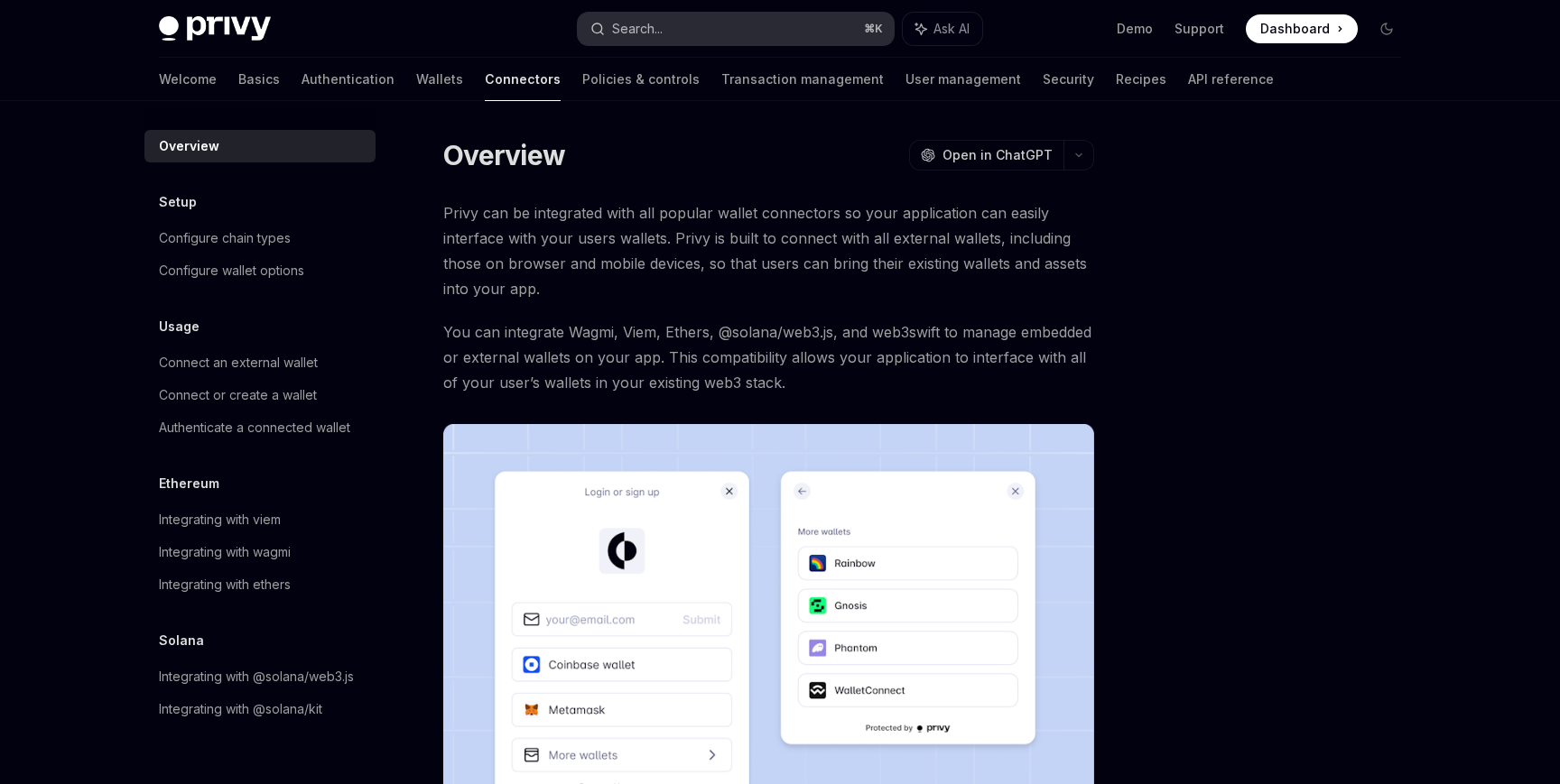
click at [617, 35] on div "Search..." at bounding box center [637, 29] width 51 height 22
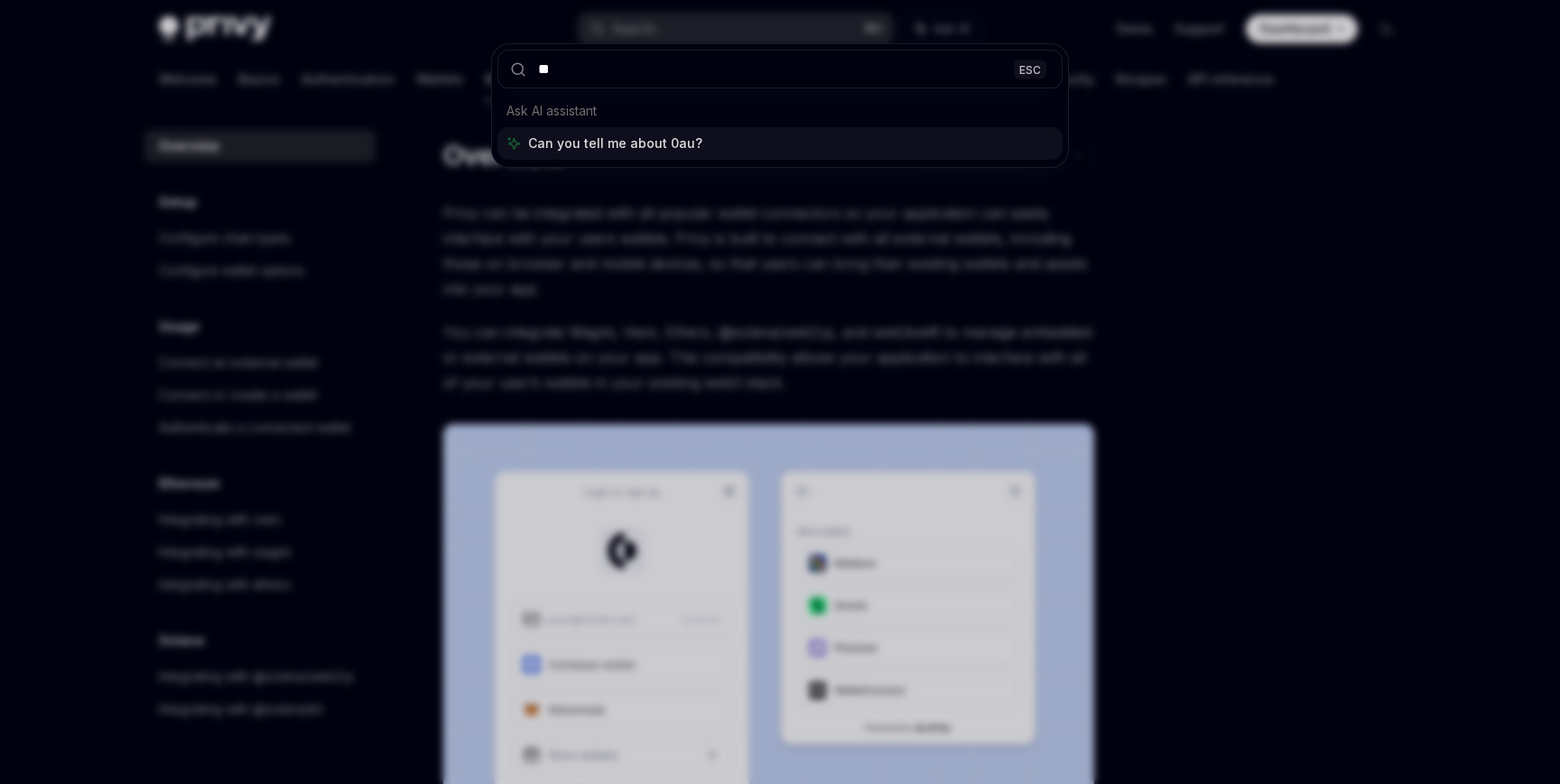
type input "*"
type input "*****"
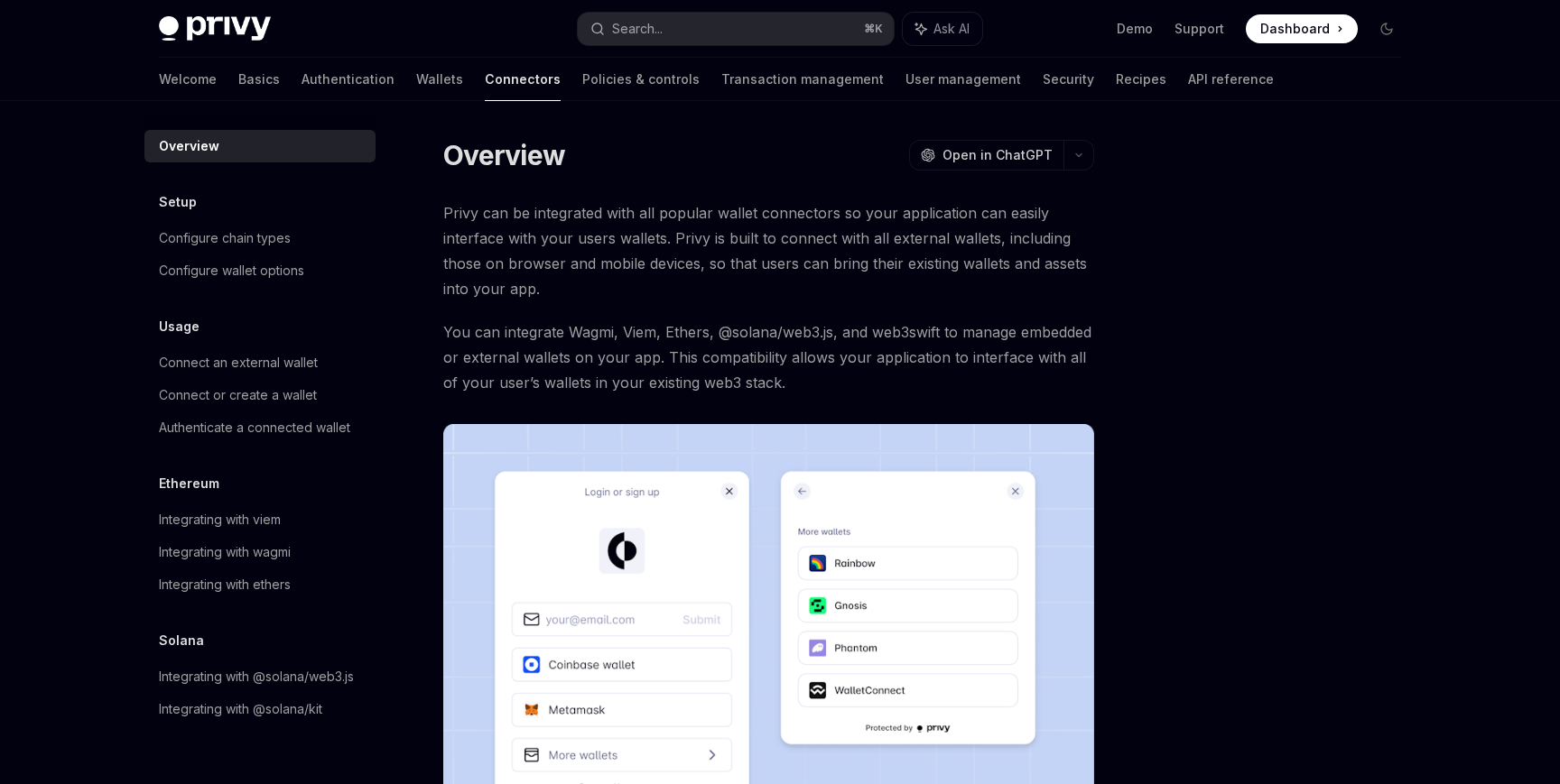
type textarea "*"
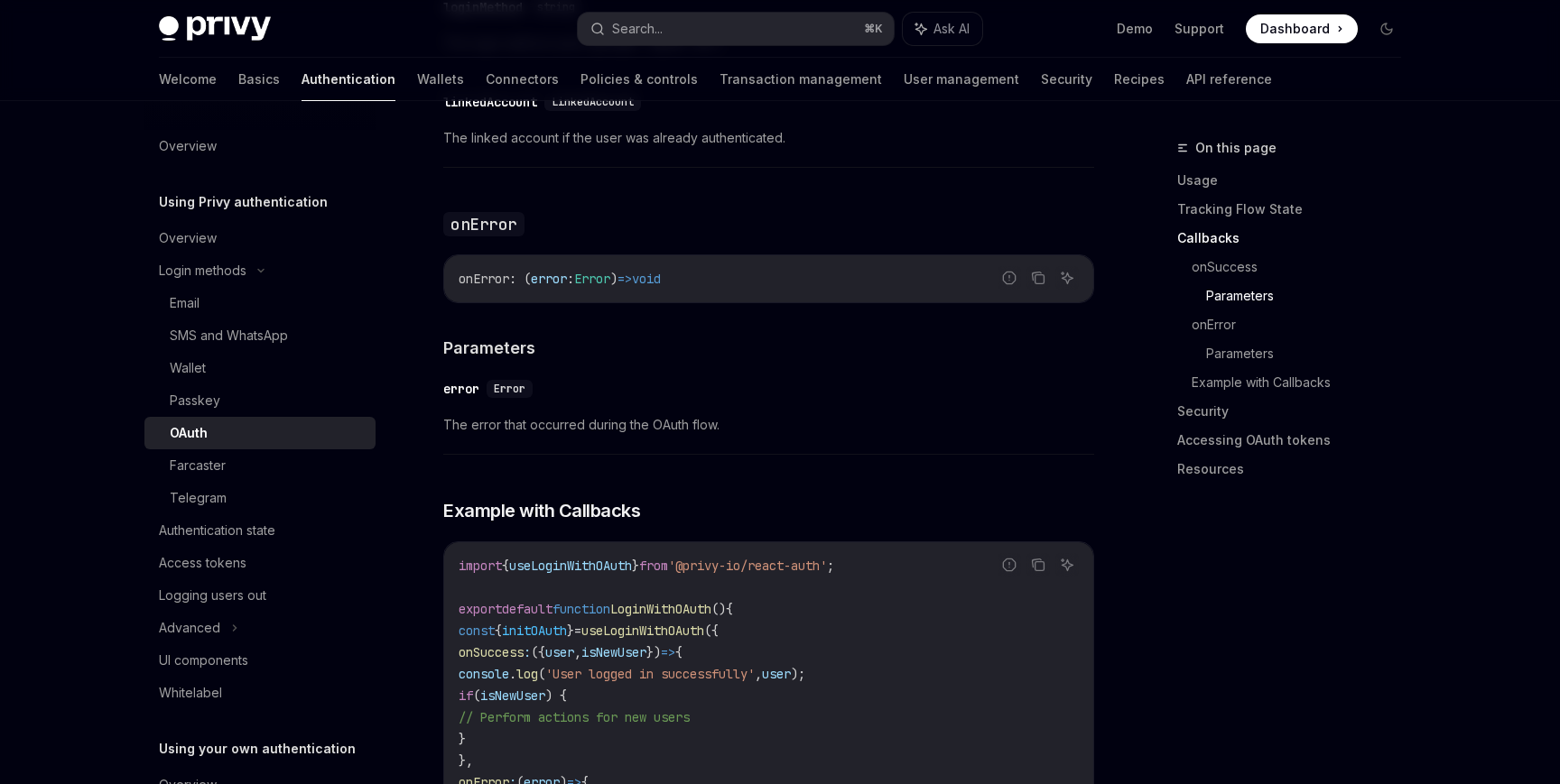
scroll to position [2911, 0]
